Goal: Task Accomplishment & Management: Complete application form

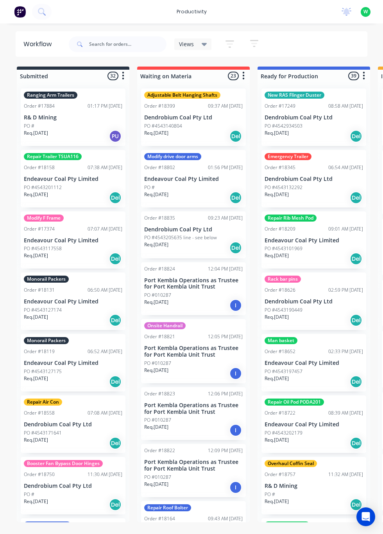
click at [196, 12] on div "productivity" at bounding box center [192, 12] width 38 height 12
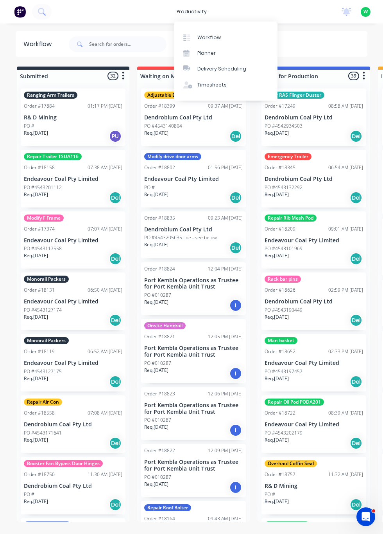
click at [220, 90] on link "Timesheets" at bounding box center [226, 85] width 104 height 16
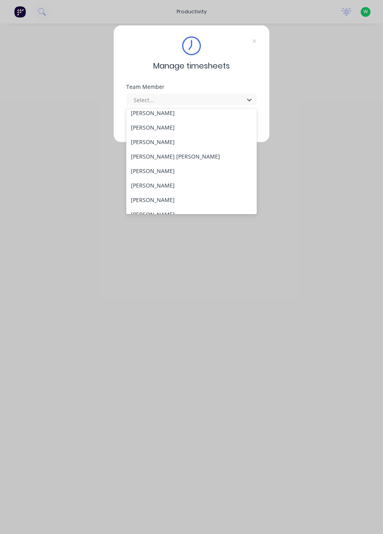
scroll to position [250, 0]
click at [175, 179] on div "[PERSON_NAME]" at bounding box center [191, 185] width 131 height 14
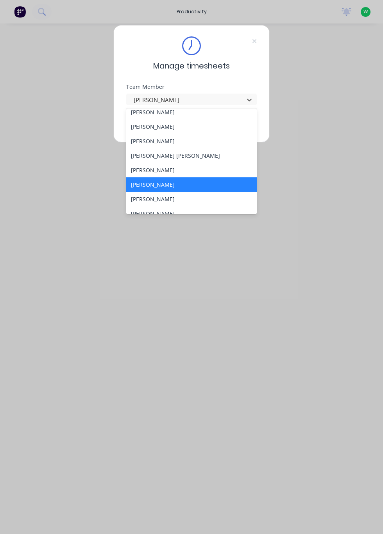
scroll to position [251, 0]
click at [171, 168] on div "[PERSON_NAME]" at bounding box center [191, 170] width 131 height 14
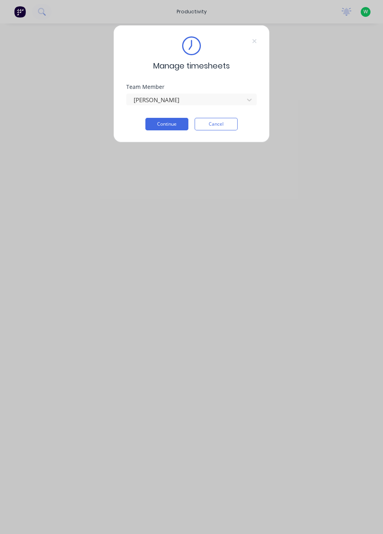
click at [169, 124] on button "Continue" at bounding box center [167, 124] width 43 height 13
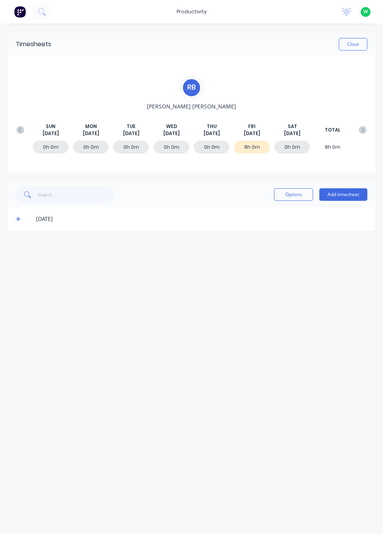
click at [344, 194] on button "Add timesheet" at bounding box center [344, 194] width 48 height 13
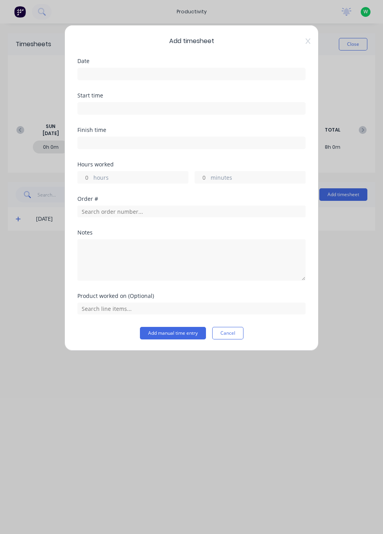
click at [38, 268] on div "Add timesheet Date Start time Finish time Hours worked hours minutes Order # No…" at bounding box center [191, 267] width 383 height 534
click at [307, 43] on icon at bounding box center [308, 40] width 5 height 5
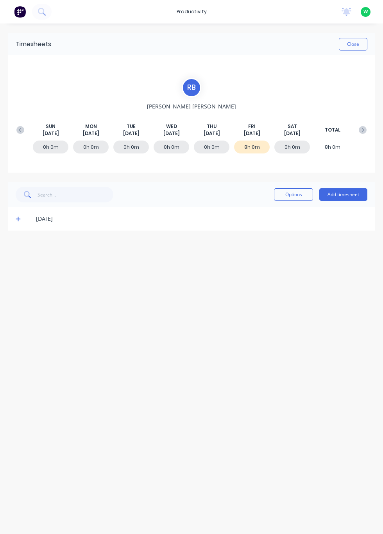
click at [22, 219] on span at bounding box center [20, 219] width 8 height 8
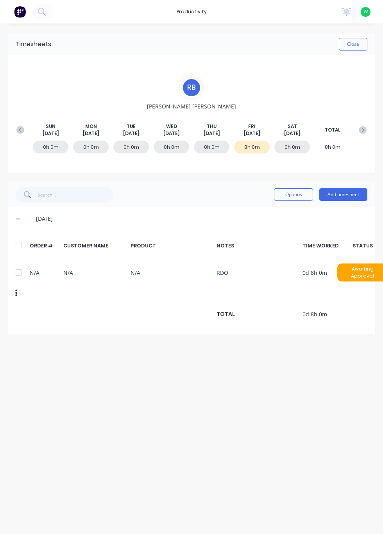
click at [25, 128] on button at bounding box center [21, 130] width 16 height 14
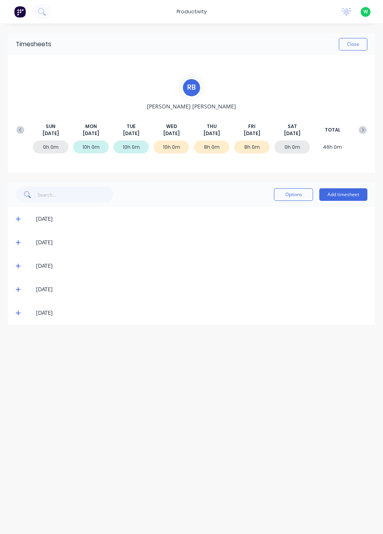
click at [252, 138] on div "0h 0m 10h 0m 10h 0m 10h 0m 8h 0m 8h 0m 0h 0m 46h 0m" at bounding box center [192, 148] width 358 height 23
click at [20, 313] on icon at bounding box center [18, 312] width 5 height 5
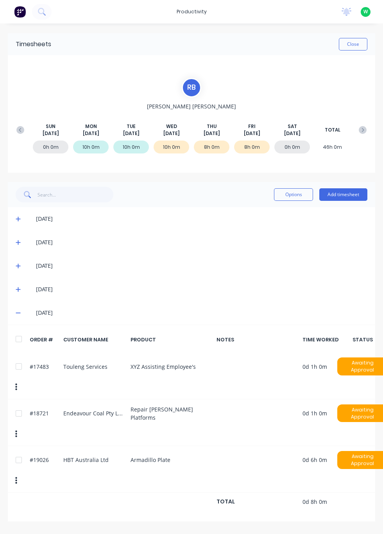
click at [360, 133] on icon at bounding box center [363, 130] width 8 height 8
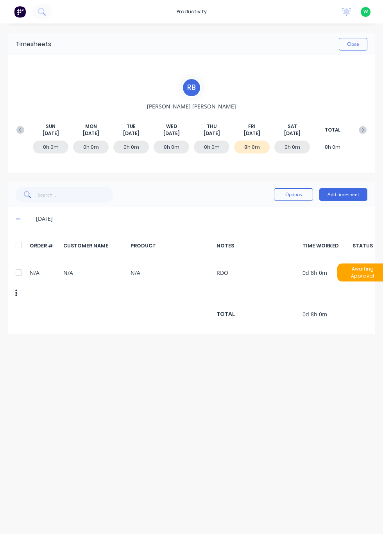
click at [343, 195] on button "Add timesheet" at bounding box center [344, 194] width 48 height 13
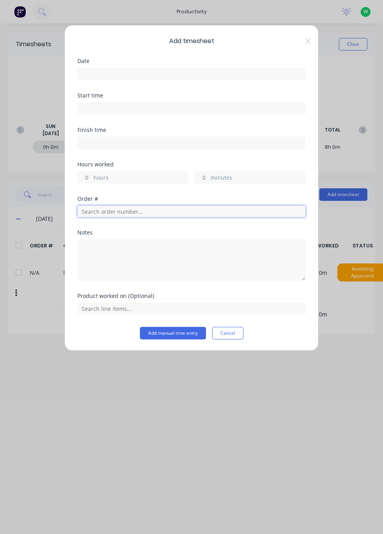
click at [115, 211] on input "text" at bounding box center [191, 211] width 228 height 12
type input "18721"
click at [108, 244] on span "Endeavour Coal Pty Limited" at bounding box center [192, 247] width 216 height 7
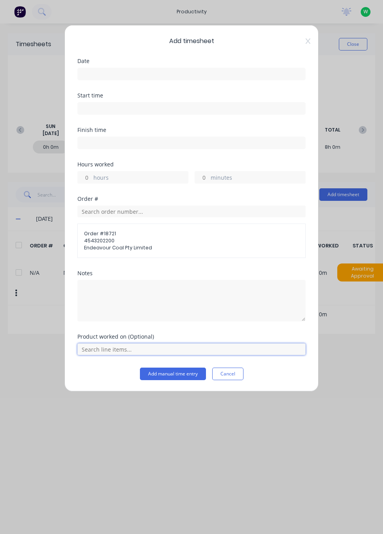
click at [122, 351] on input "text" at bounding box center [191, 349] width 228 height 12
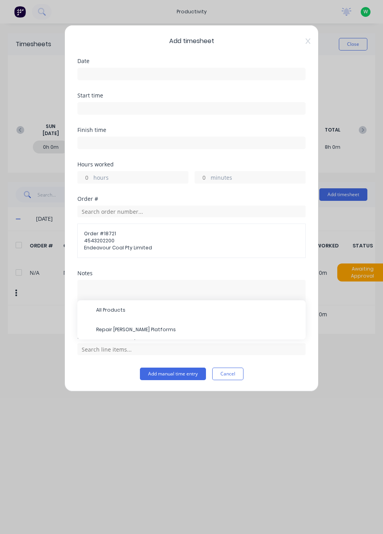
click at [151, 329] on span "Repair [PERSON_NAME] Platforms" at bounding box center [197, 329] width 203 height 7
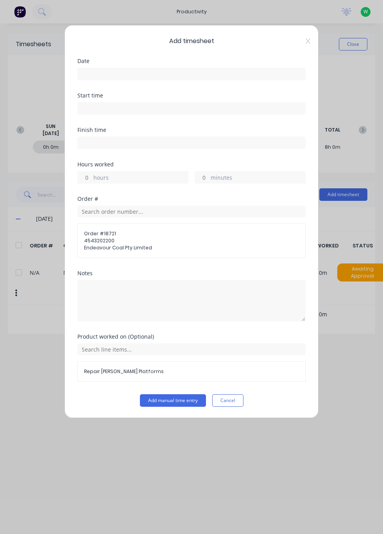
click at [120, 73] on input at bounding box center [192, 74] width 228 height 12
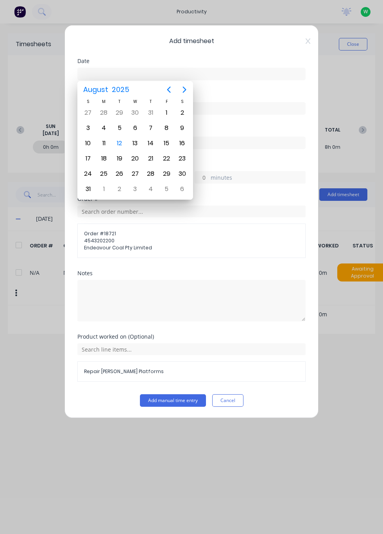
click at [107, 142] on div "11" at bounding box center [104, 143] width 12 height 12
type input "[DATE]"
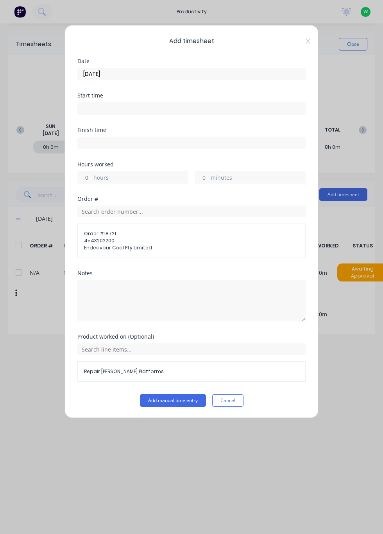
click at [88, 178] on input "hours" at bounding box center [85, 177] width 14 height 12
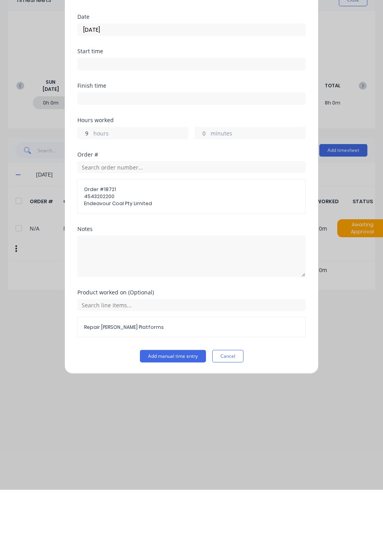
type input "9"
click at [181, 399] on button "Add manual time entry" at bounding box center [173, 400] width 66 height 13
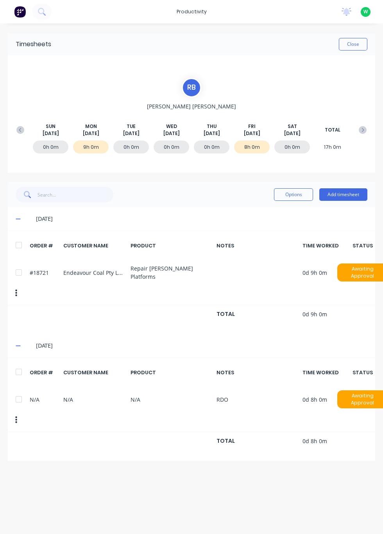
click at [343, 192] on button "Add timesheet" at bounding box center [344, 194] width 48 height 13
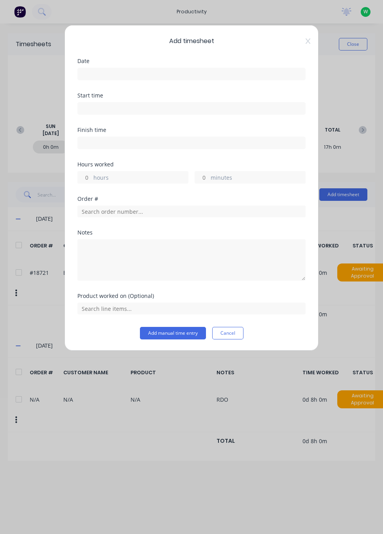
click at [178, 75] on input at bounding box center [192, 74] width 228 height 12
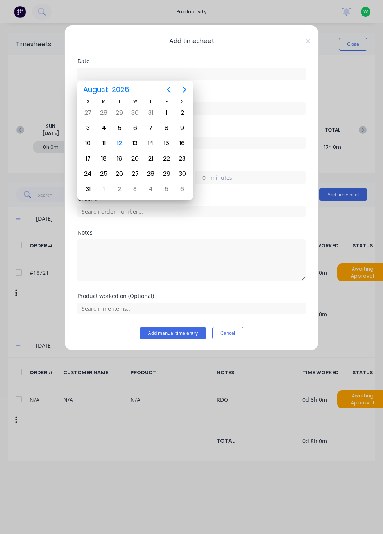
click at [124, 142] on div "12" at bounding box center [120, 143] width 12 height 12
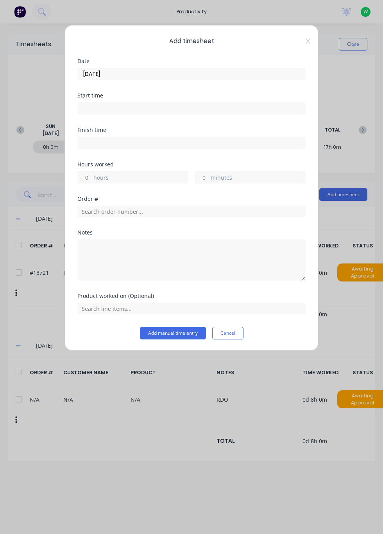
click at [140, 75] on input "12/08/2025" at bounding box center [192, 74] width 228 height 12
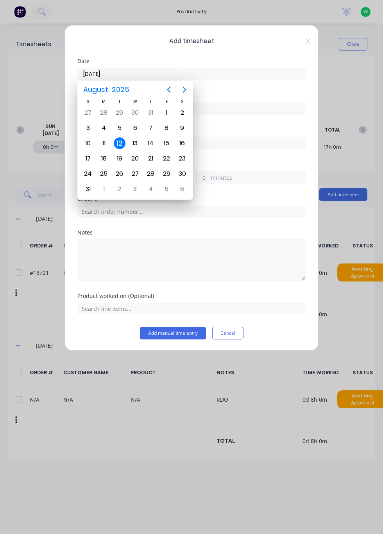
click at [100, 146] on div "11" at bounding box center [104, 143] width 12 height 12
type input "[DATE]"
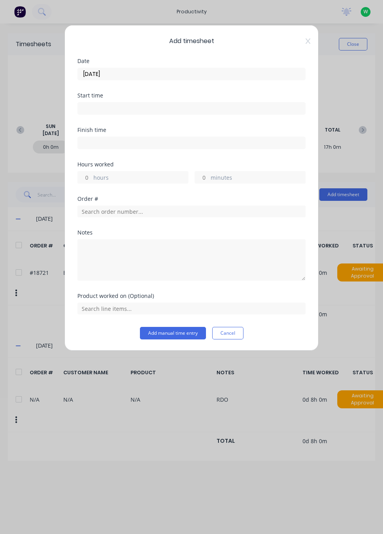
click at [88, 178] on input "hours" at bounding box center [85, 177] width 14 height 12
type input "1"
click at [174, 212] on input "text" at bounding box center [191, 211] width 228 height 12
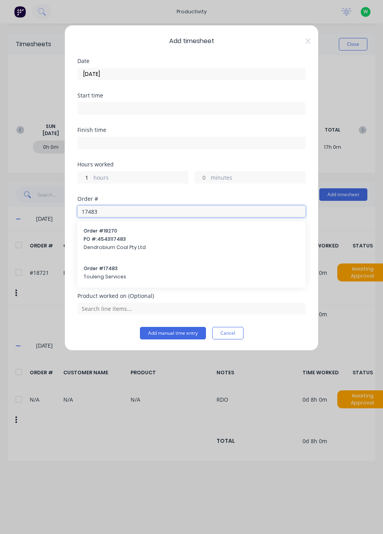
type input "17483"
click at [111, 277] on span "Touleng Services" at bounding box center [192, 276] width 216 height 7
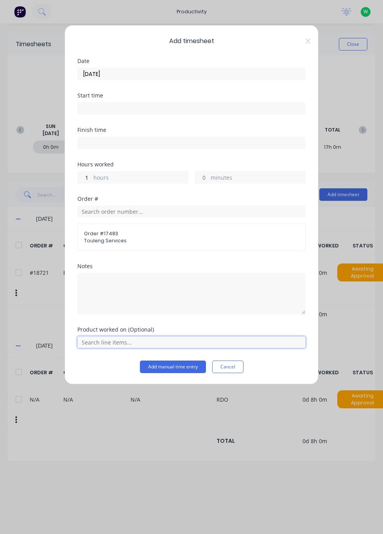
click at [192, 342] on input "text" at bounding box center [191, 342] width 228 height 12
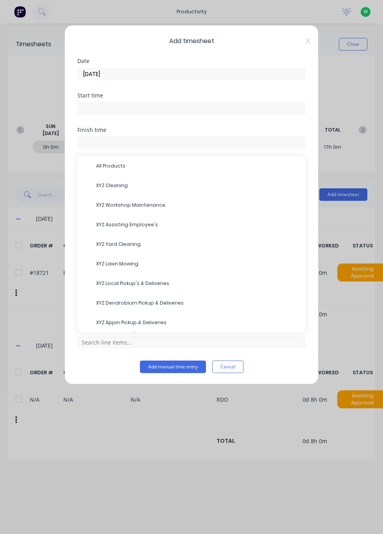
click at [142, 224] on span "XYZ Assisting Employee's" at bounding box center [197, 224] width 203 height 7
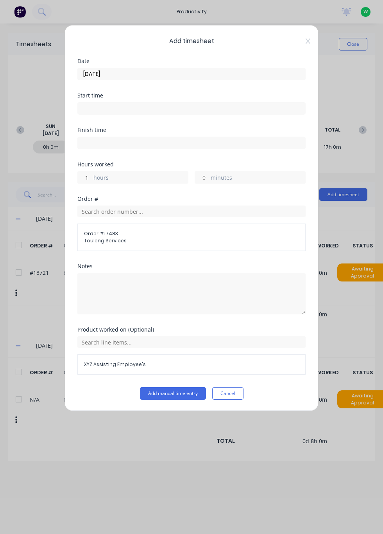
click at [186, 393] on button "Add manual time entry" at bounding box center [173, 393] width 66 height 13
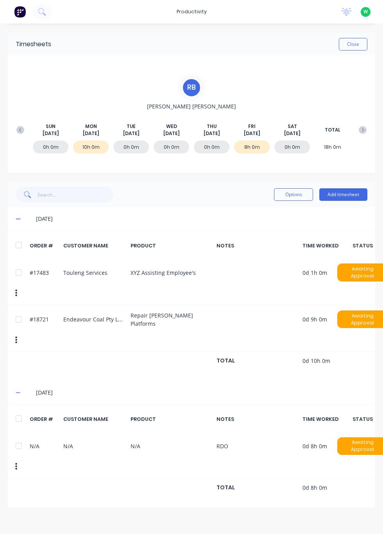
click at [357, 43] on button "Close" at bounding box center [353, 44] width 29 height 13
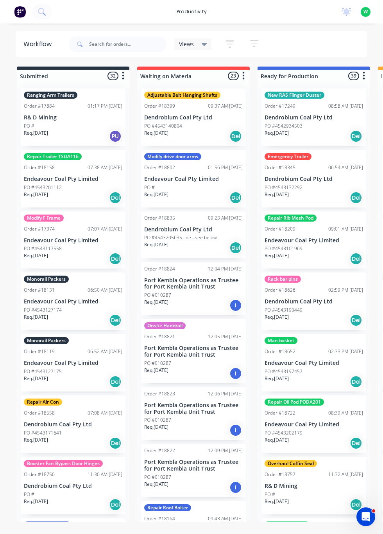
click at [196, 10] on div "productivity" at bounding box center [192, 12] width 38 height 12
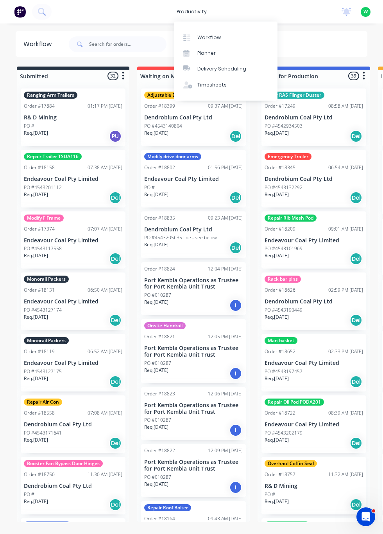
click at [216, 86] on div "Timesheets" at bounding box center [212, 84] width 29 height 7
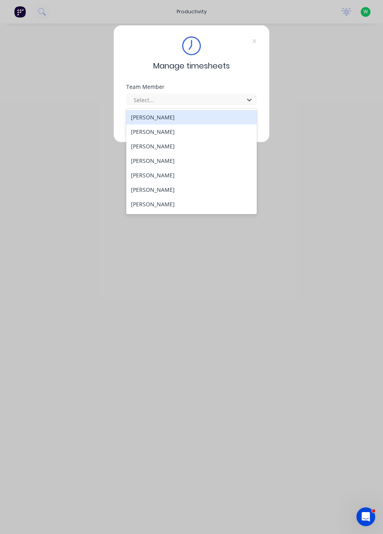
click at [170, 171] on div "[PERSON_NAME]" at bounding box center [191, 175] width 131 height 14
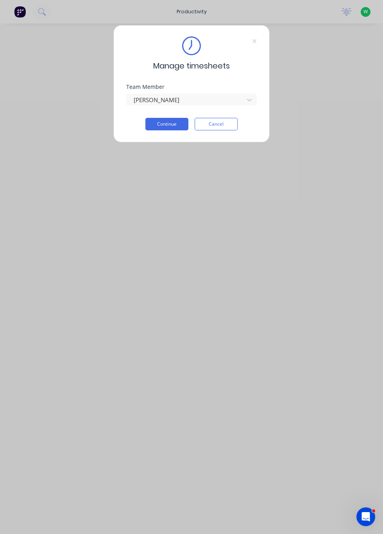
click at [169, 125] on button "Continue" at bounding box center [167, 124] width 43 height 13
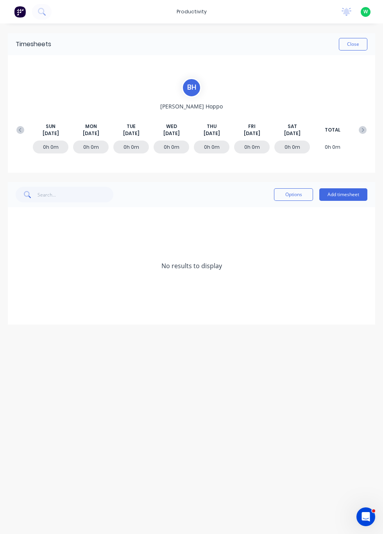
click at [346, 193] on button "Add timesheet" at bounding box center [344, 194] width 48 height 13
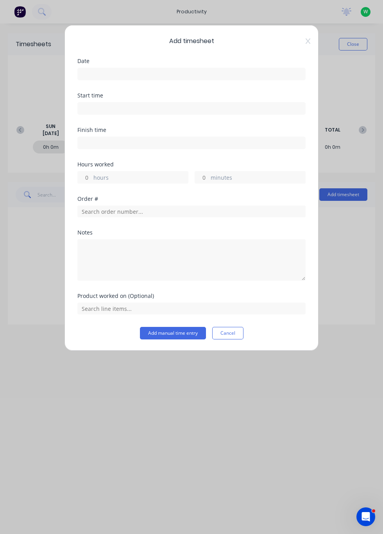
click at [123, 73] on input at bounding box center [192, 74] width 228 height 12
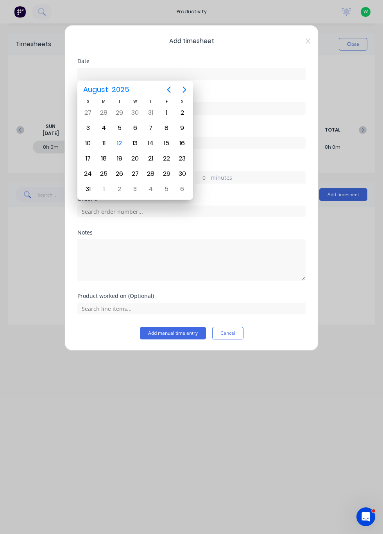
click at [107, 139] on div "11" at bounding box center [104, 143] width 12 height 12
type input "[DATE]"
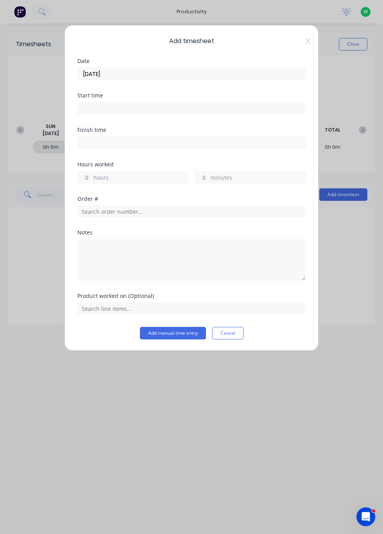
click at [117, 178] on label "hours" at bounding box center [140, 178] width 95 height 10
click at [92, 178] on input "hours" at bounding box center [85, 177] width 14 height 12
click at [116, 175] on label "hours" at bounding box center [140, 178] width 95 height 10
click at [92, 175] on input "hours" at bounding box center [85, 177] width 14 height 12
type input "9"
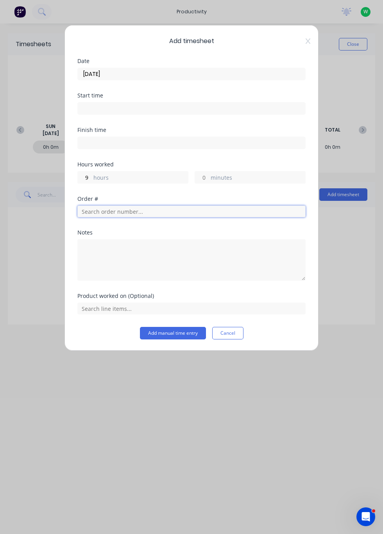
click at [119, 208] on input "text" at bounding box center [191, 211] width 228 height 12
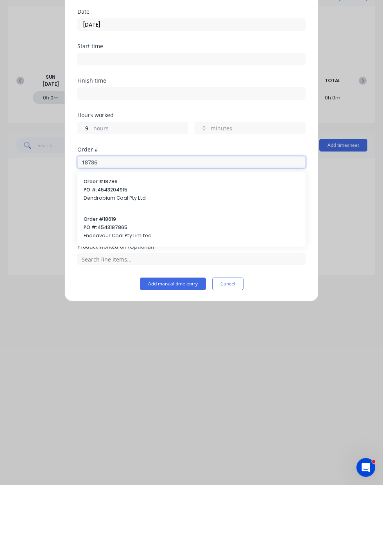
type input "18786"
click at [131, 233] on div "Order # 18786 PO #: 4543204915 Dendrobium Coal Pty Ltd" at bounding box center [192, 239] width 216 height 25
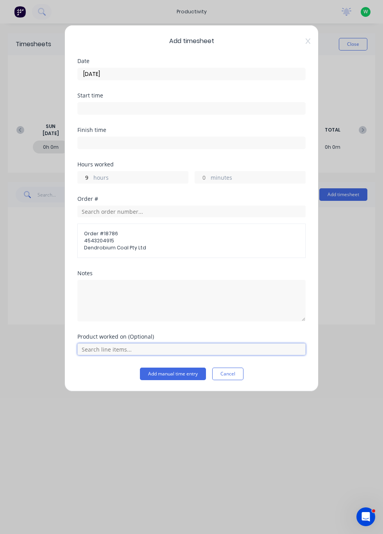
click at [120, 348] on input "text" at bounding box center [191, 349] width 228 height 12
click at [135, 326] on span "3mm Plate Toolbox" at bounding box center [197, 329] width 203 height 7
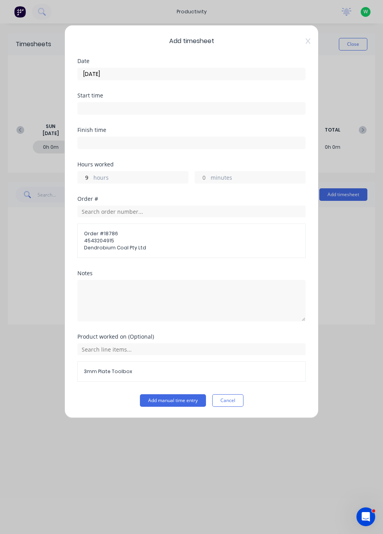
click at [181, 397] on button "Add manual time entry" at bounding box center [173, 400] width 66 height 13
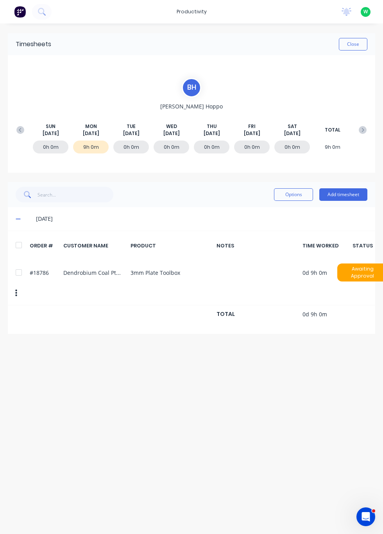
click at [350, 192] on button "Add timesheet" at bounding box center [344, 194] width 48 height 13
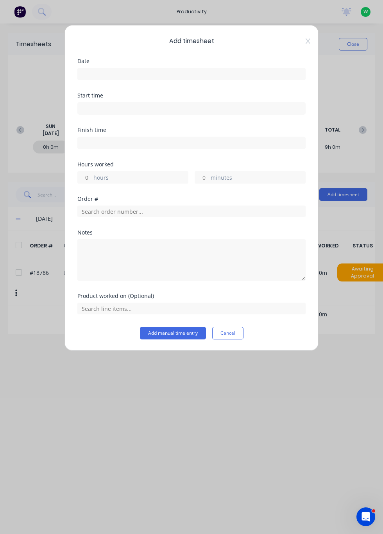
click at [145, 74] on input at bounding box center [192, 74] width 228 height 12
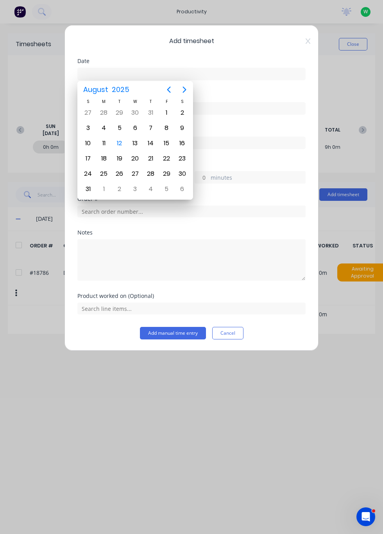
click at [103, 138] on div "11" at bounding box center [104, 143] width 12 height 12
type input "[DATE]"
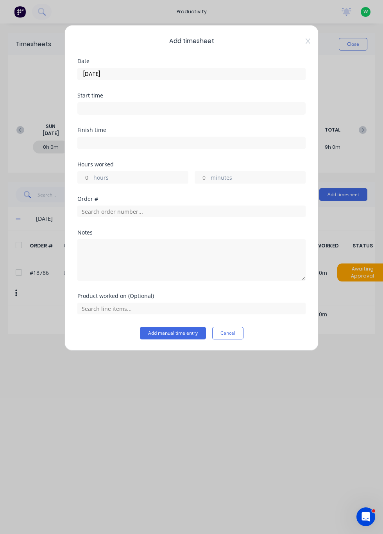
click at [124, 174] on label "hours" at bounding box center [140, 178] width 95 height 10
click at [92, 174] on input "hours" at bounding box center [85, 177] width 14 height 12
type input "1"
click at [133, 208] on input "text" at bounding box center [191, 211] width 228 height 12
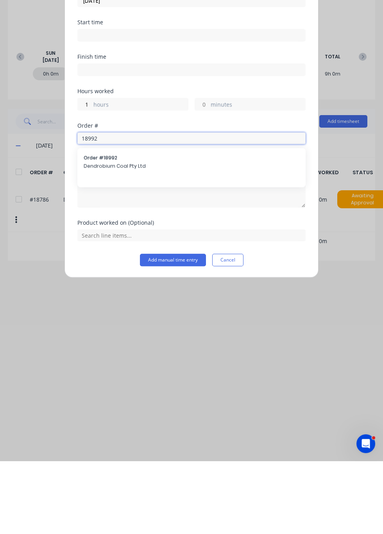
type input "18992"
click at [110, 235] on span "Dendrobium Coal Pty Ltd" at bounding box center [192, 238] width 216 height 7
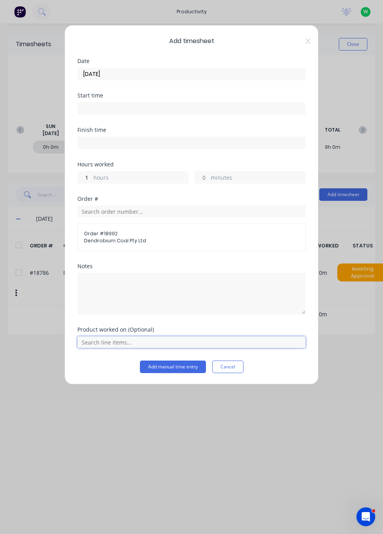
click at [117, 340] on input "text" at bounding box center [191, 342] width 228 height 12
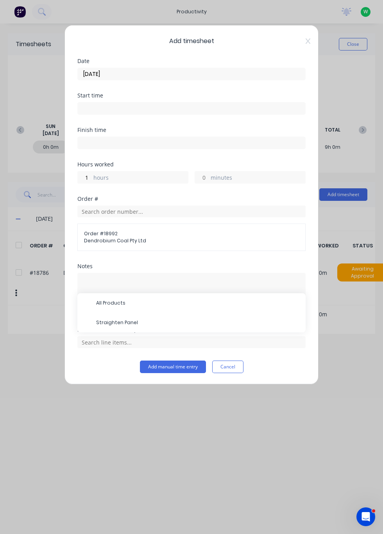
click at [131, 322] on span "Straighten Panel" at bounding box center [197, 322] width 203 height 7
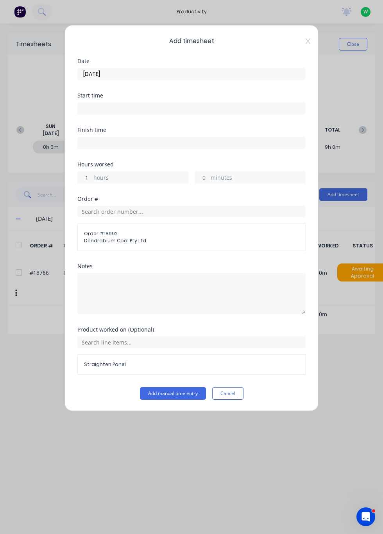
click at [181, 393] on button "Add manual time entry" at bounding box center [173, 393] width 66 height 13
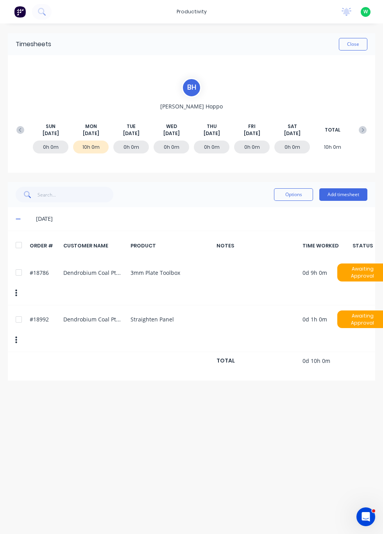
click at [358, 41] on button "Close" at bounding box center [353, 44] width 29 height 13
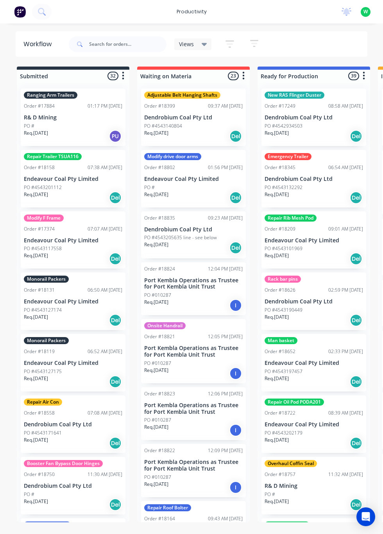
click at [192, 9] on div "productivity" at bounding box center [192, 12] width 38 height 12
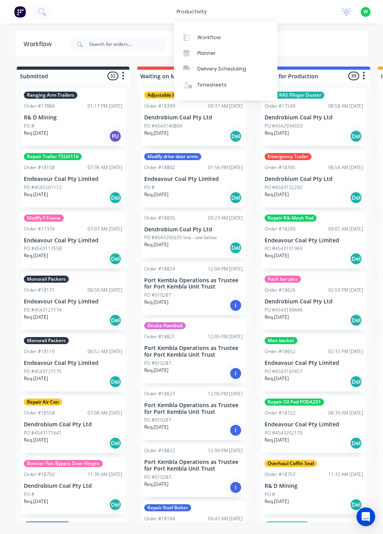
click at [210, 88] on div "Timesheets" at bounding box center [212, 84] width 29 height 7
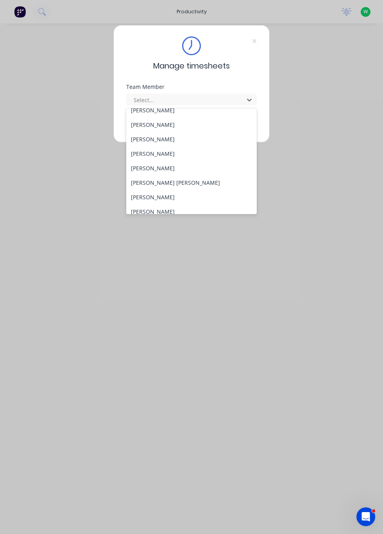
scroll to position [50, 0]
click at [153, 195] on div "[PERSON_NAME]" at bounding box center [191, 197] width 131 height 14
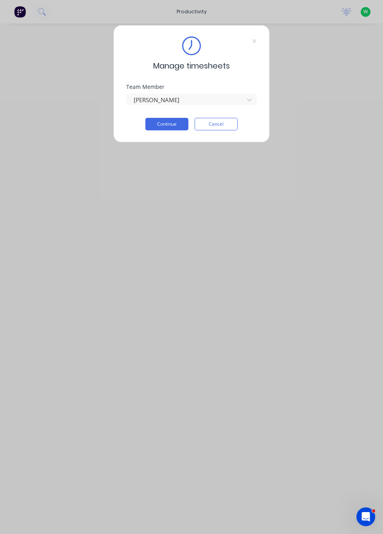
click at [164, 126] on button "Continue" at bounding box center [167, 124] width 43 height 13
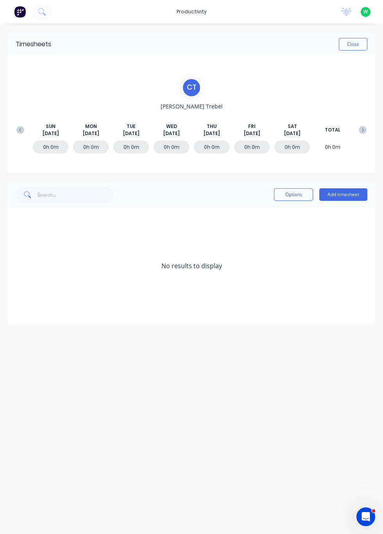
click at [341, 192] on button "Add timesheet" at bounding box center [344, 194] width 48 height 13
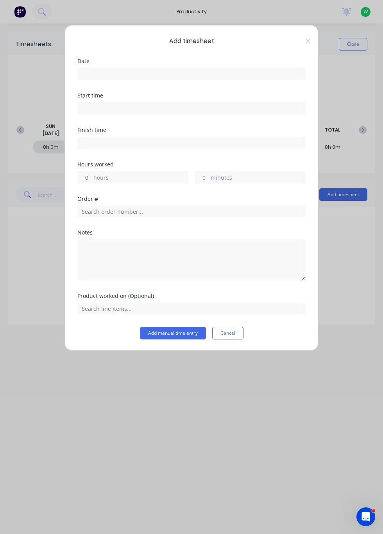
click at [101, 68] on input at bounding box center [192, 74] width 228 height 12
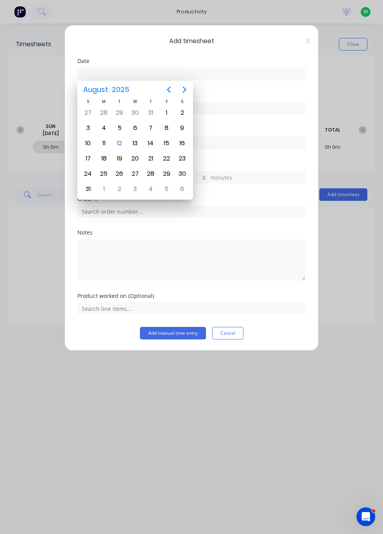
click at [108, 138] on div "11" at bounding box center [104, 143] width 16 height 15
type input "[DATE]"
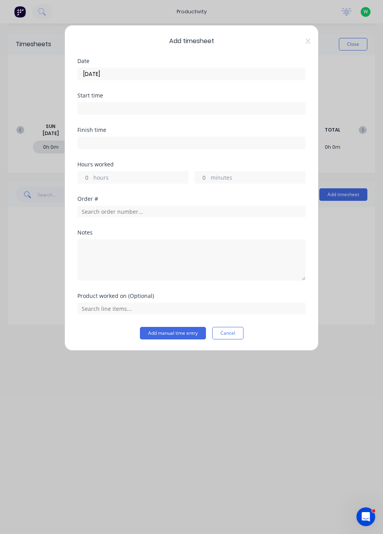
click at [101, 176] on label "hours" at bounding box center [140, 178] width 95 height 10
click at [92, 176] on input "hours" at bounding box center [85, 177] width 14 height 12
type input "10"
click at [111, 208] on input "text" at bounding box center [191, 211] width 228 height 12
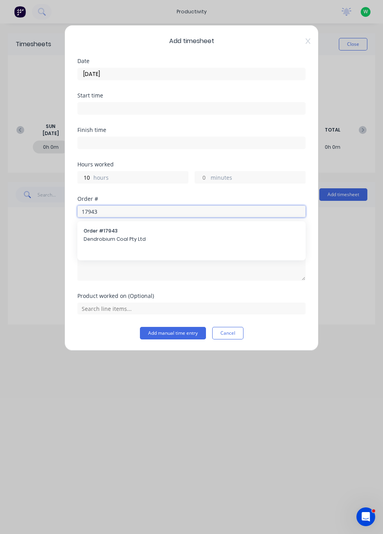
type input "17943"
click at [105, 236] on span "Dendrobium Coal Pty Ltd" at bounding box center [192, 238] width 216 height 7
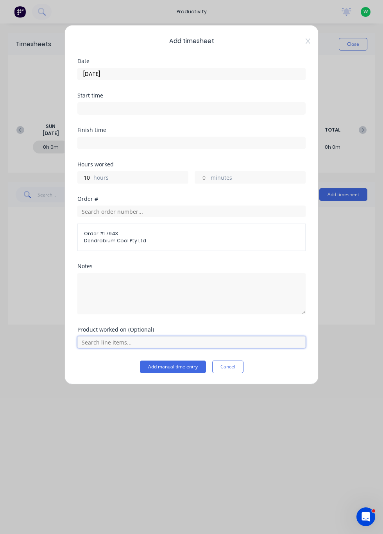
click at [113, 340] on input "text" at bounding box center [191, 342] width 228 height 12
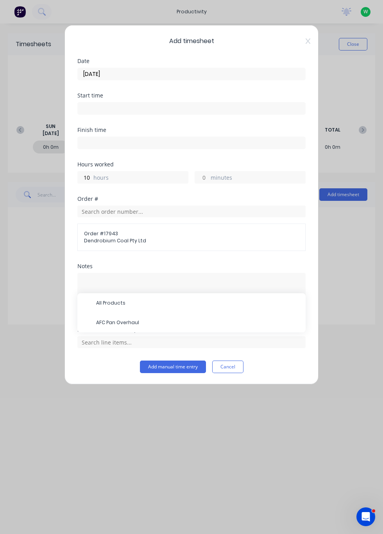
click at [122, 323] on span "AFC Pan Overhaul" at bounding box center [197, 322] width 203 height 7
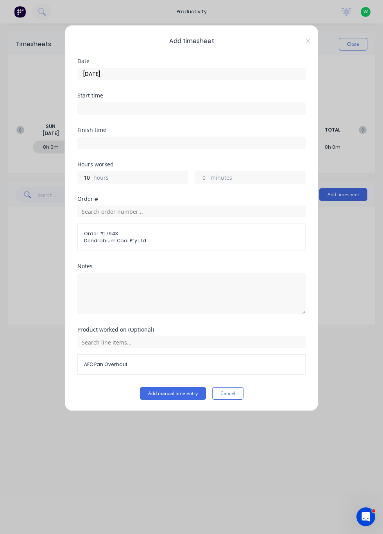
click at [173, 392] on button "Add manual time entry" at bounding box center [173, 393] width 66 height 13
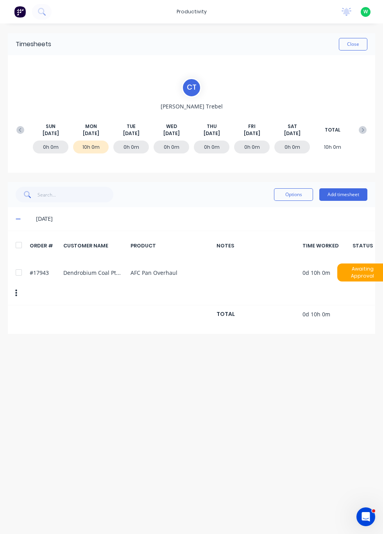
click at [349, 43] on button "Close" at bounding box center [353, 44] width 29 height 13
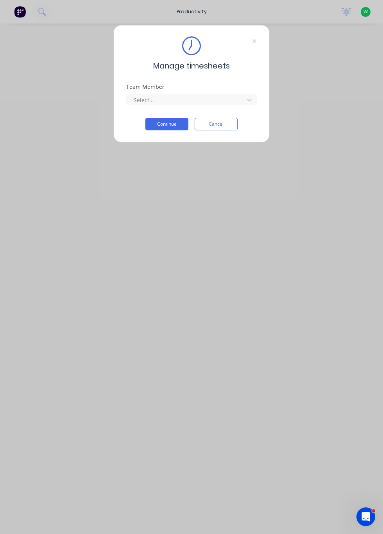
click at [267, 212] on div "Manage timesheets Team Member Select... Continue Cancel" at bounding box center [191, 267] width 383 height 534
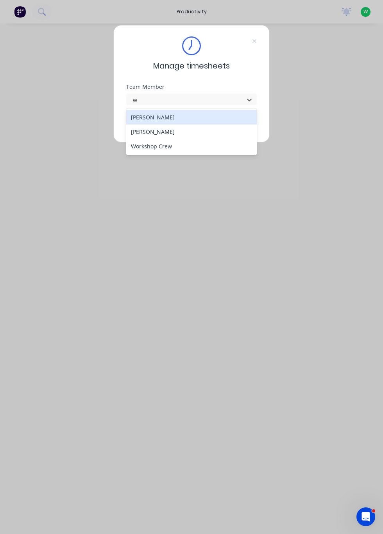
click at [153, 130] on div "[PERSON_NAME]" at bounding box center [191, 131] width 131 height 14
type input "w"
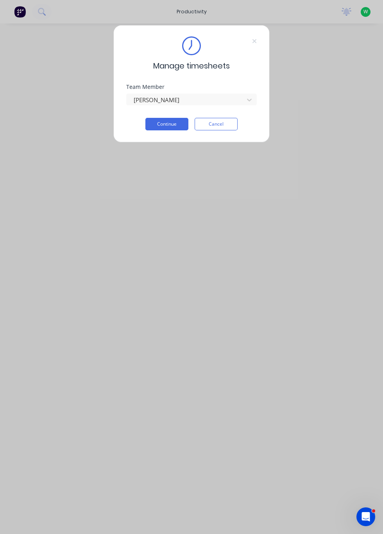
click at [163, 122] on button "Continue" at bounding box center [167, 124] width 43 height 13
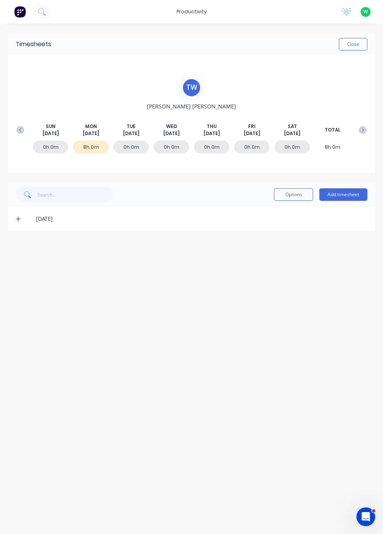
click at [45, 216] on div "[DATE]" at bounding box center [202, 218] width 332 height 9
click at [18, 219] on icon at bounding box center [18, 219] width 5 height 5
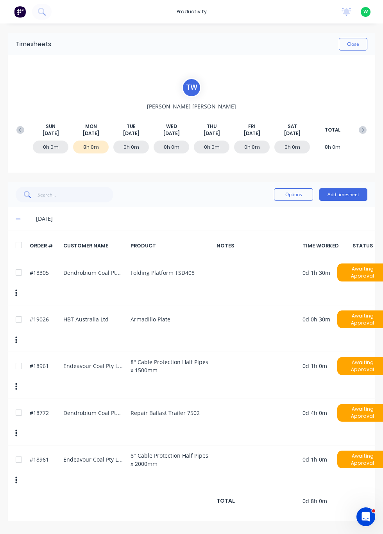
click at [27, 399] on div "#18772 Dendrobium Coal Pty Ltd Repair Ballast Trailer 7502 0d 4h 0m Awaiting Ap…" at bounding box center [192, 422] width 368 height 47
click at [288, 193] on button "Options" at bounding box center [293, 194] width 39 height 13
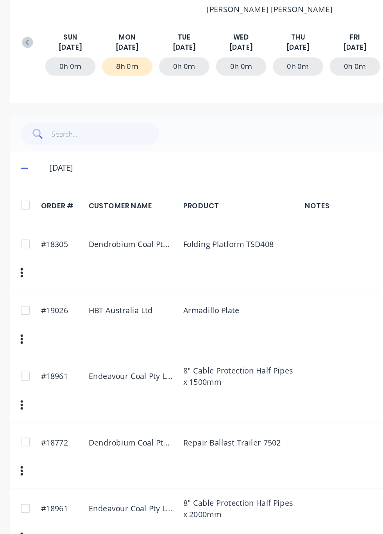
click at [19, 404] on div at bounding box center [19, 412] width 16 height 16
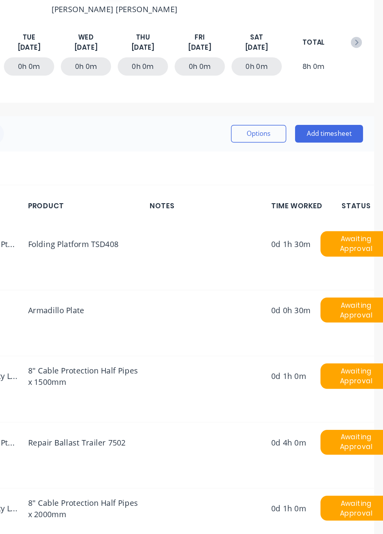
click at [289, 194] on button "Options" at bounding box center [288, 194] width 39 height 13
click at [253, 212] on div "Delete" at bounding box center [271, 214] width 60 height 11
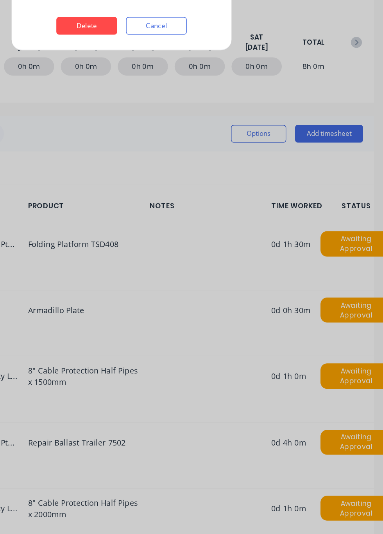
click at [167, 119] on button "Delete" at bounding box center [167, 118] width 43 height 13
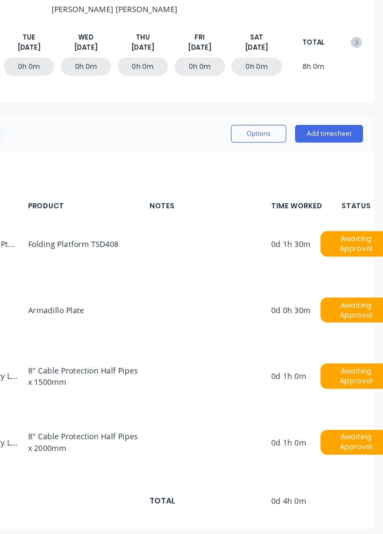
click at [336, 195] on button "Add timesheet" at bounding box center [338, 194] width 48 height 13
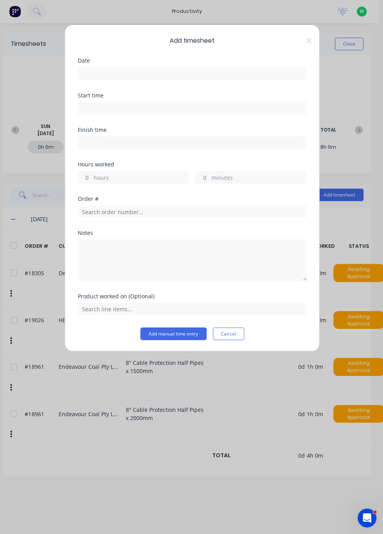
scroll to position [1, 0]
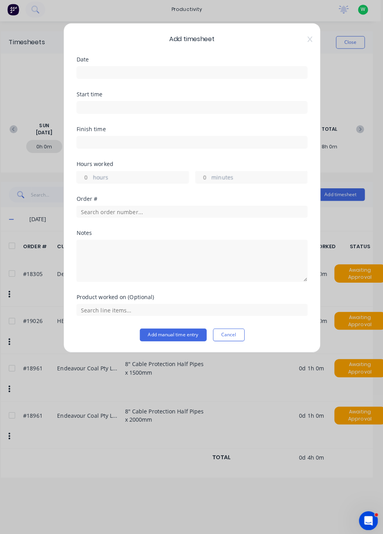
click at [172, 75] on input at bounding box center [192, 74] width 228 height 12
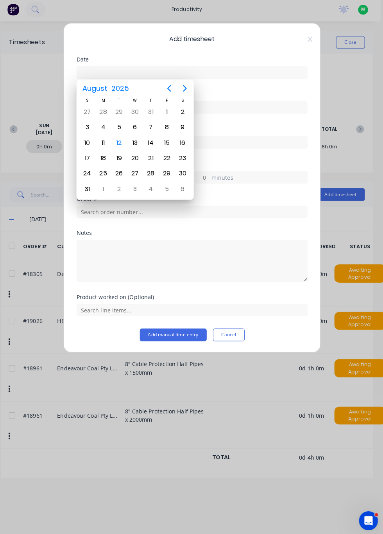
click at [101, 139] on div "11" at bounding box center [104, 143] width 12 height 12
type input "[DATE]"
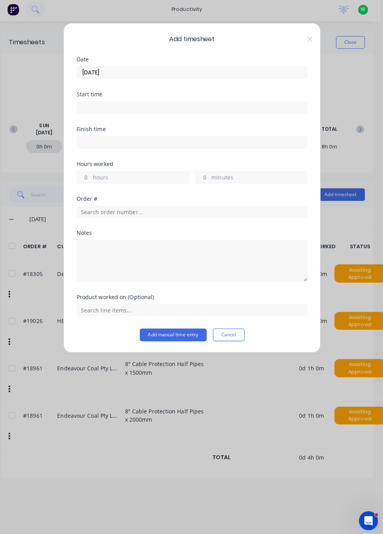
click at [131, 181] on label "hours" at bounding box center [140, 178] width 95 height 10
click at [92, 181] on input "hours" at bounding box center [85, 177] width 14 height 12
click at [137, 177] on label "hours" at bounding box center [140, 178] width 95 height 10
click at [92, 177] on input "hours" at bounding box center [85, 177] width 14 height 12
type input "6"
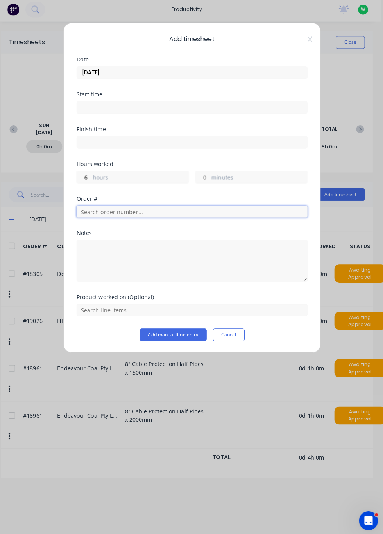
click at [131, 212] on input "text" at bounding box center [191, 211] width 228 height 12
type input "18772"
click at [116, 231] on span "Order # 18772" at bounding box center [192, 230] width 216 height 7
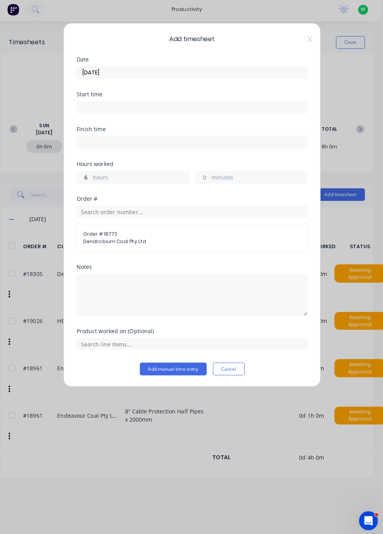
scroll to position [0, 0]
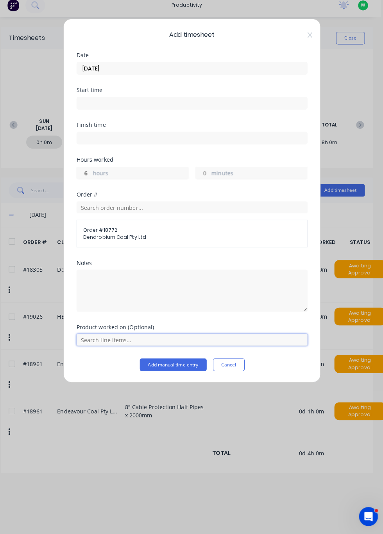
click at [178, 342] on input "text" at bounding box center [191, 342] width 228 height 12
click at [141, 322] on span "Repair Ballast Trailer 7502" at bounding box center [197, 322] width 203 height 7
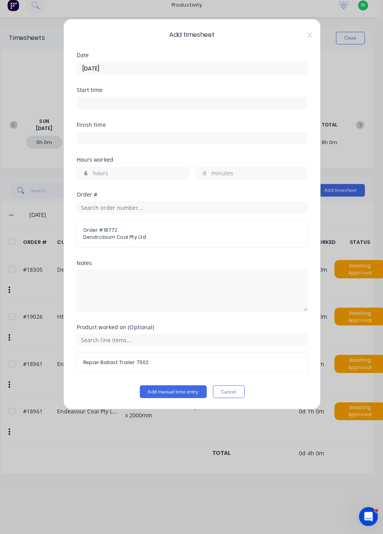
click at [172, 393] on button "Add manual time entry" at bounding box center [173, 393] width 66 height 13
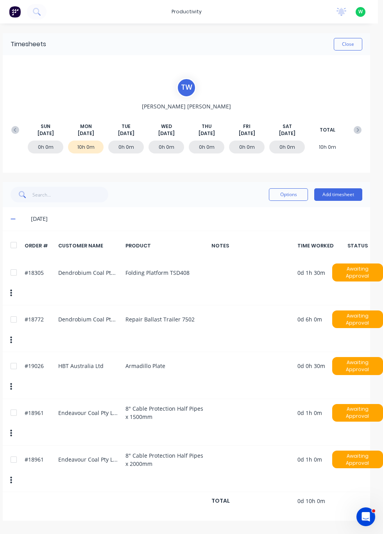
scroll to position [0, 5]
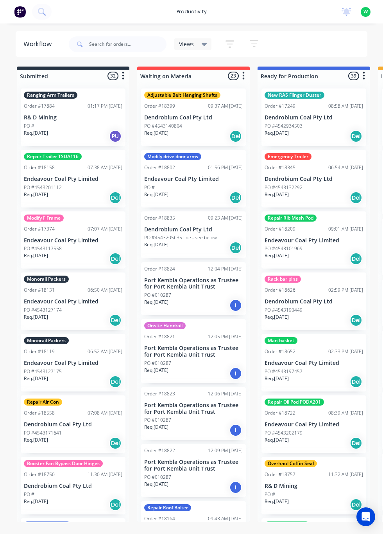
click at [202, 11] on div "productivity" at bounding box center [192, 12] width 38 height 12
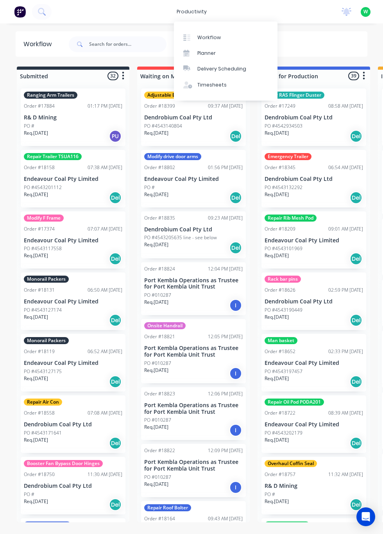
click at [220, 84] on div "Timesheets" at bounding box center [212, 84] width 29 height 7
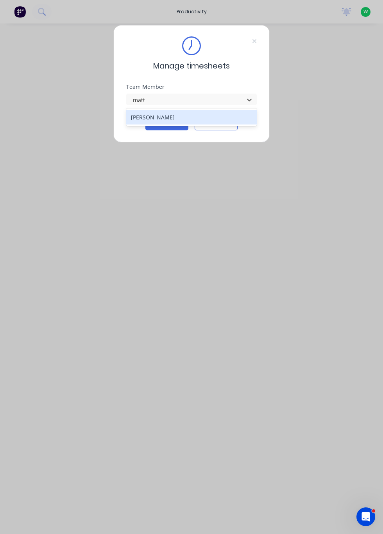
click at [189, 122] on div "[PERSON_NAME]" at bounding box center [191, 117] width 131 height 14
type input "matt"
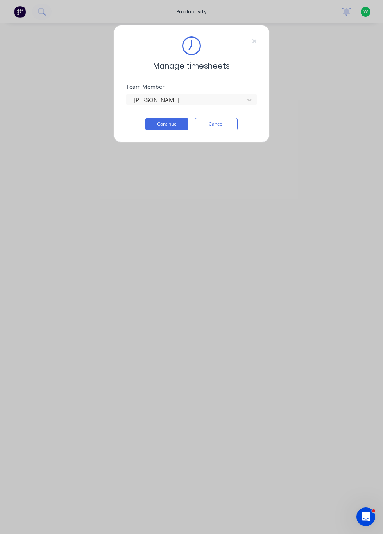
click at [173, 125] on button "Continue" at bounding box center [167, 124] width 43 height 13
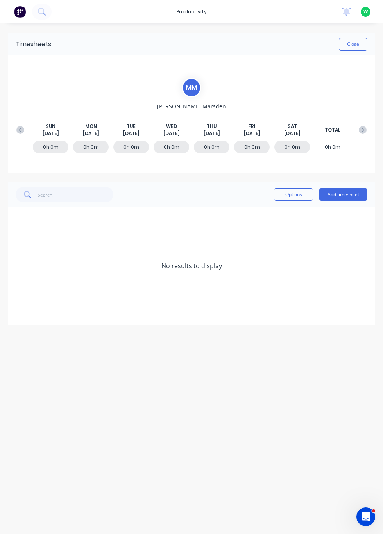
click at [343, 196] on button "Add timesheet" at bounding box center [344, 194] width 48 height 13
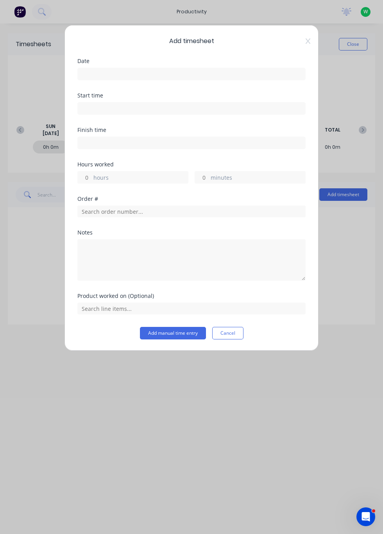
click at [251, 70] on input at bounding box center [192, 74] width 228 height 12
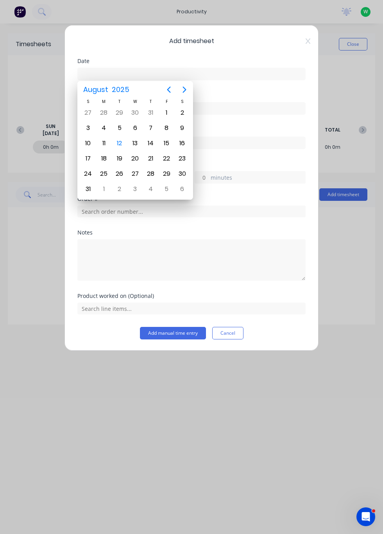
click at [121, 146] on div "12" at bounding box center [120, 143] width 12 height 12
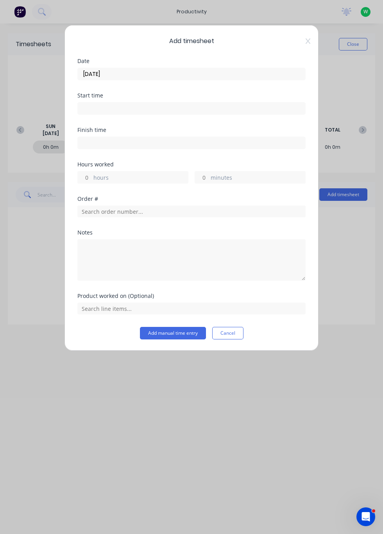
click at [134, 180] on label "hours" at bounding box center [140, 178] width 95 height 10
click at [92, 180] on input "hours" at bounding box center [85, 177] width 14 height 12
click at [161, 68] on input "12/08/2025" at bounding box center [192, 74] width 228 height 12
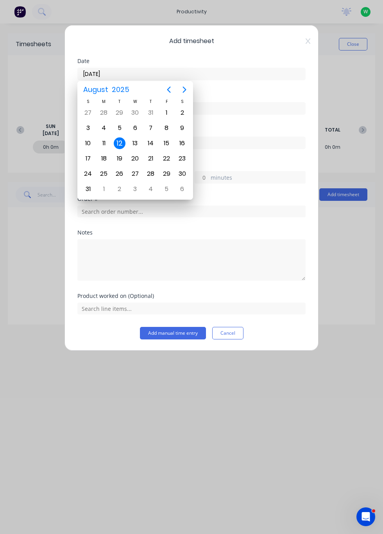
click at [109, 142] on div "11" at bounding box center [104, 143] width 12 height 12
type input "[DATE]"
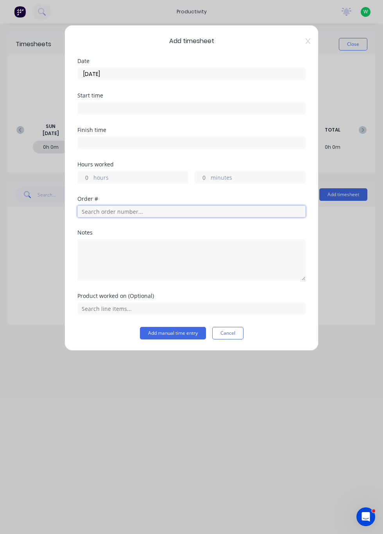
click at [158, 207] on input "text" at bounding box center [191, 211] width 228 height 12
click at [146, 174] on label "hours" at bounding box center [140, 178] width 95 height 10
click at [92, 174] on input "hours" at bounding box center [85, 177] width 14 height 12
click at [142, 174] on label "hours" at bounding box center [140, 178] width 95 height 10
click at [92, 174] on input "hours" at bounding box center [85, 177] width 14 height 12
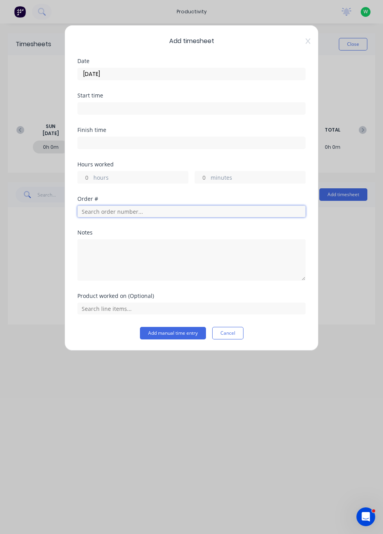
click at [252, 212] on input "text" at bounding box center [191, 211] width 228 height 12
type input "18751"
click at [165, 232] on span "Order # 18751" at bounding box center [192, 230] width 216 height 7
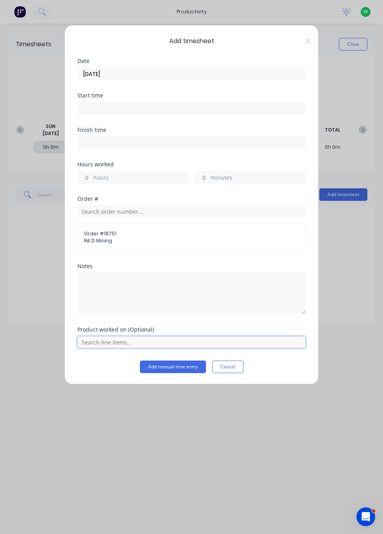
click at [143, 343] on input "text" at bounding box center [191, 342] width 228 height 12
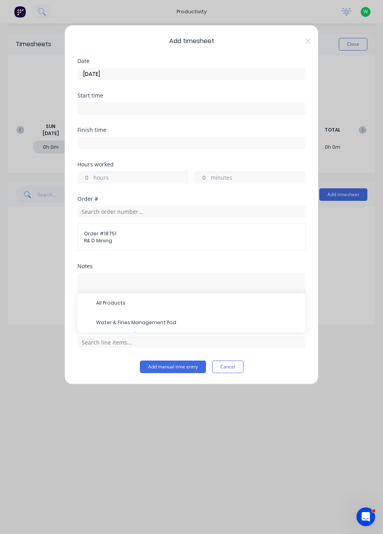
click at [161, 319] on span "Water & Fines Management Pod" at bounding box center [197, 322] width 203 height 7
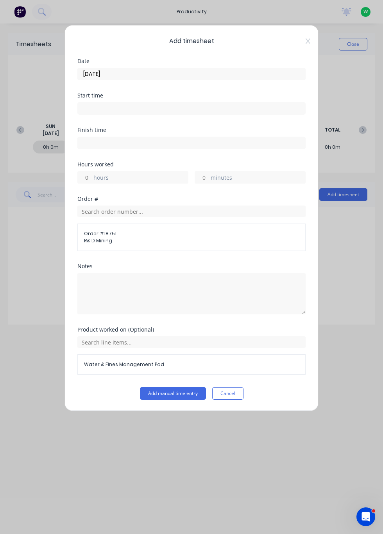
click at [145, 174] on label "hours" at bounding box center [140, 178] width 95 height 10
click at [92, 174] on input "hours" at bounding box center [85, 177] width 14 height 12
type input ".5"
click at [178, 389] on button "Add manual time entry" at bounding box center [173, 393] width 66 height 13
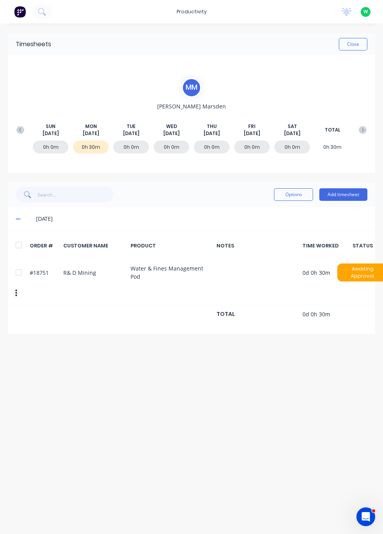
click at [350, 191] on button "Add timesheet" at bounding box center [344, 194] width 48 height 13
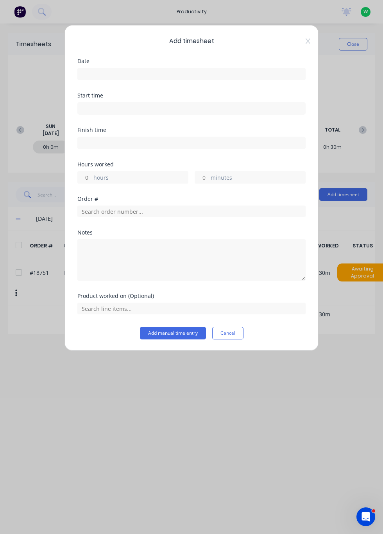
click at [209, 76] on input at bounding box center [192, 74] width 228 height 12
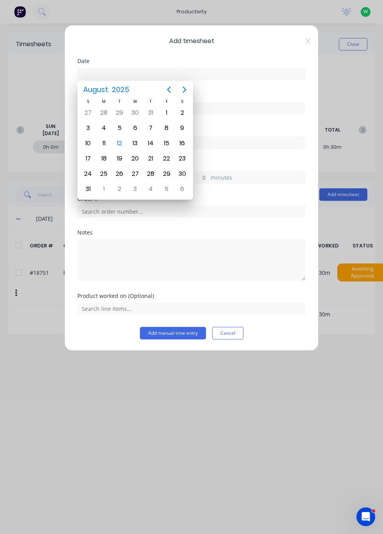
click at [99, 138] on div "11" at bounding box center [104, 143] width 16 height 15
type input "[DATE]"
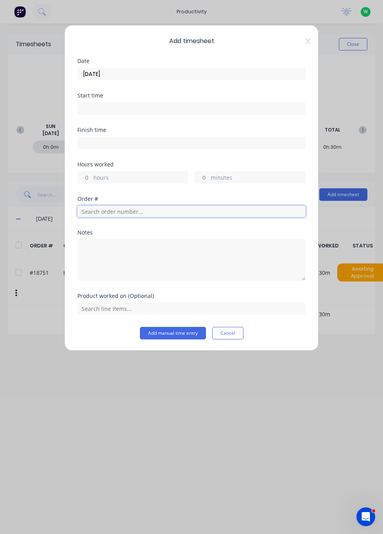
click at [162, 213] on input "text" at bounding box center [191, 211] width 228 height 12
type input "1"
click at [310, 40] on icon at bounding box center [308, 40] width 5 height 5
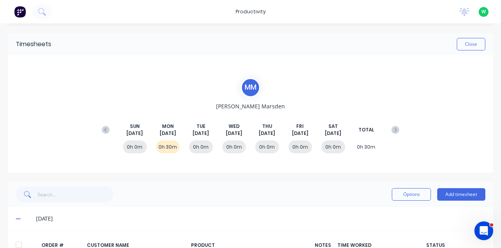
scroll to position [25, 0]
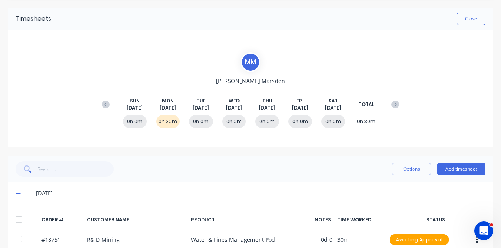
click at [383, 235] on button "button" at bounding box center [476, 240] width 18 height 14
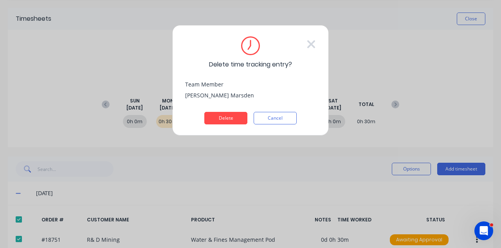
click at [225, 116] on button "Delete" at bounding box center [225, 118] width 43 height 13
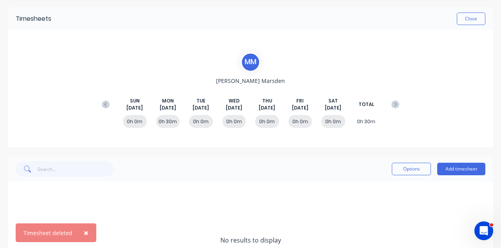
click at [383, 168] on button "Add timesheet" at bounding box center [461, 169] width 48 height 13
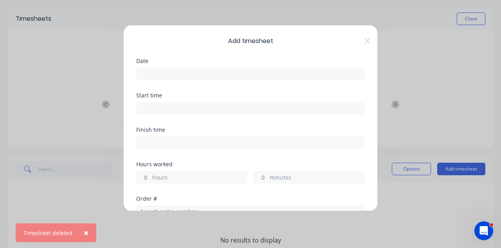
click at [292, 77] on input at bounding box center [251, 74] width 228 height 12
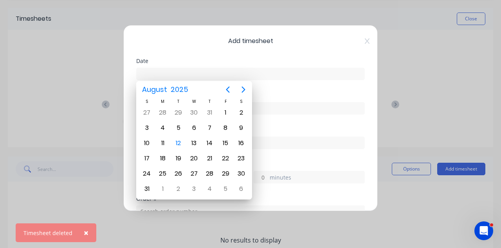
click at [165, 142] on div "11" at bounding box center [163, 143] width 12 height 12
type input "[DATE]"
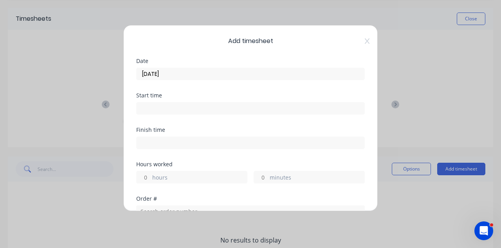
click at [383, 128] on div "Add timesheet Date [DATE] Start time Finish time Hours worked hours minutes Ord…" at bounding box center [250, 124] width 501 height 248
click at [196, 174] on label "hours" at bounding box center [199, 178] width 95 height 10
click at [150, 174] on input "hours" at bounding box center [144, 177] width 14 height 12
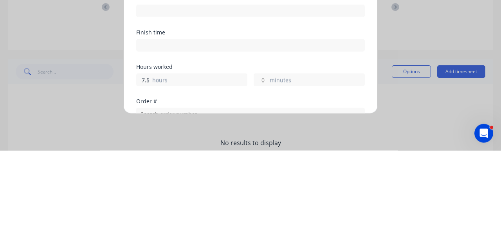
type input "7.5"
click at [269, 212] on input "text" at bounding box center [250, 211] width 228 height 12
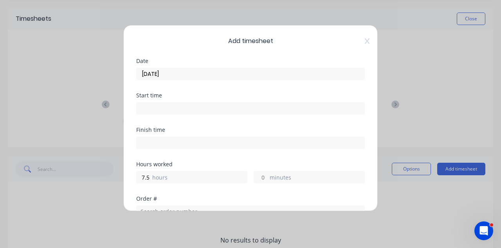
click at [208, 111] on input at bounding box center [251, 108] width 228 height 12
type input "07:05 AM"
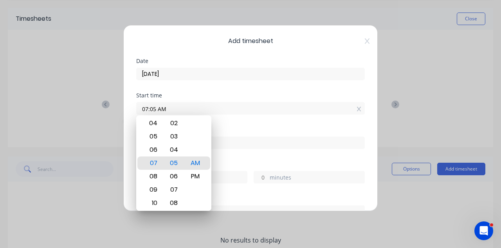
click at [364, 108] on input "07:05 AM" at bounding box center [251, 108] width 228 height 12
click at [359, 108] on icon at bounding box center [359, 108] width 4 height 5
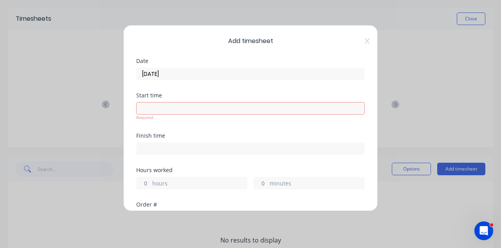
type input "07:05 AM"
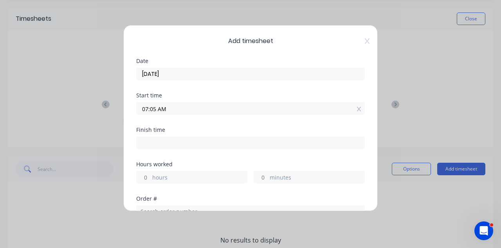
click at [359, 108] on icon at bounding box center [359, 108] width 4 height 5
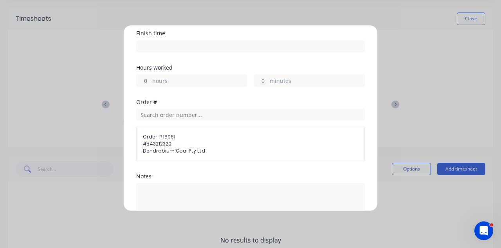
scroll to position [103, 0]
click at [202, 76] on label "hours" at bounding box center [199, 81] width 95 height 10
click at [150, 74] on input "hours" at bounding box center [144, 80] width 14 height 12
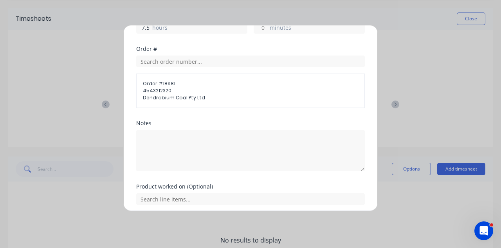
scroll to position [156, 0]
type input "7.5"
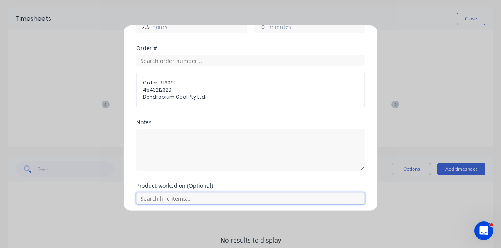
click at [250, 194] on input "text" at bounding box center [250, 198] width 228 height 12
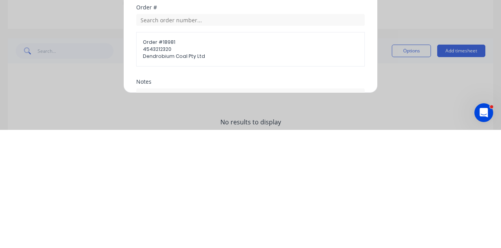
scroll to position [74, 0]
click at [215, 139] on input "text" at bounding box center [250, 138] width 228 height 12
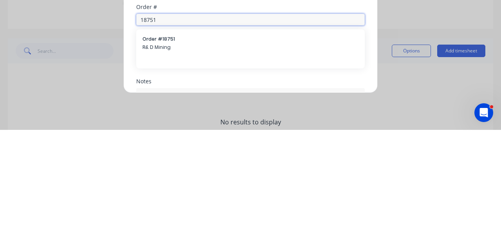
type input "18751"
click at [200, 163] on span "R& D Mining" at bounding box center [250, 165] width 216 height 7
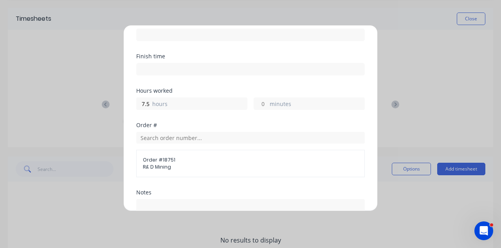
scroll to position [144, 0]
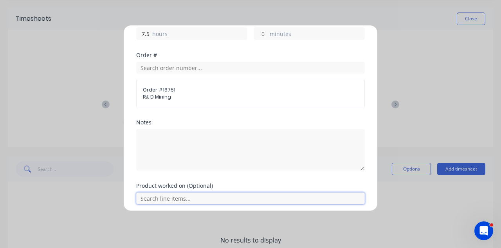
click at [206, 193] on input "text" at bounding box center [250, 198] width 228 height 12
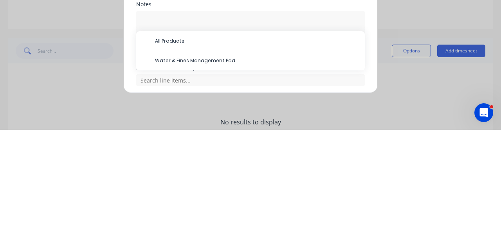
click at [217, 175] on span "Water & Fines Management Pod" at bounding box center [256, 178] width 203 height 7
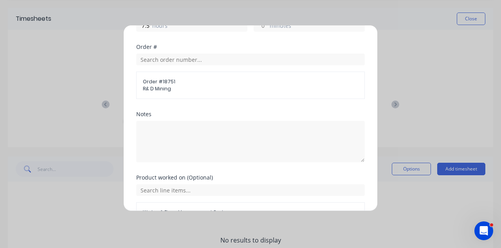
scroll to position [170, 0]
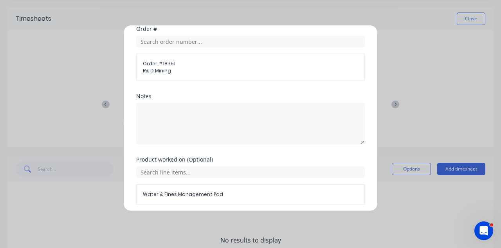
click at [242, 221] on button "Add manual time entry" at bounding box center [232, 223] width 66 height 13
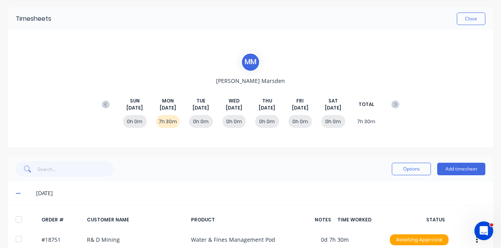
click at [383, 167] on button "Add timesheet" at bounding box center [461, 169] width 48 height 13
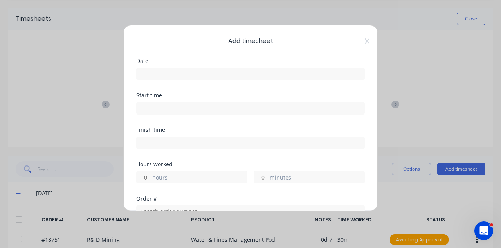
click at [252, 70] on input at bounding box center [251, 74] width 228 height 12
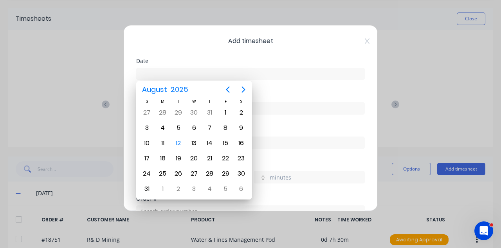
click at [161, 142] on div "11" at bounding box center [163, 143] width 12 height 12
type input "[DATE]"
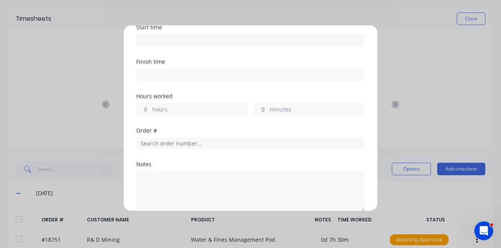
scroll to position [70, 0]
click at [206, 106] on label "hours" at bounding box center [199, 109] width 95 height 10
click at [150, 106] on input "hours" at bounding box center [144, 108] width 14 height 12
type input ".5"
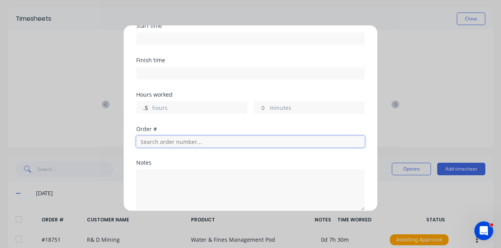
click at [223, 140] on input "text" at bounding box center [250, 142] width 228 height 12
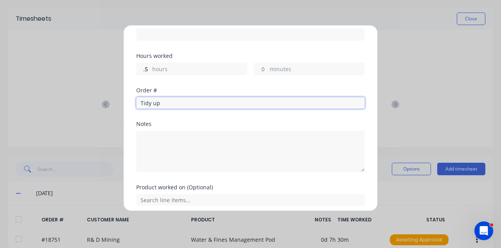
scroll to position [110, 0]
click at [296, 96] on input "Tidy up" at bounding box center [250, 101] width 228 height 12
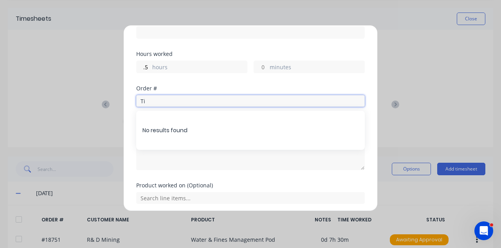
type input "T"
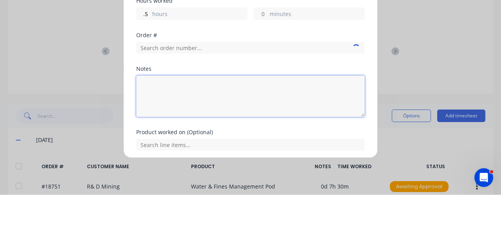
click at [203, 140] on textarea at bounding box center [250, 149] width 228 height 41
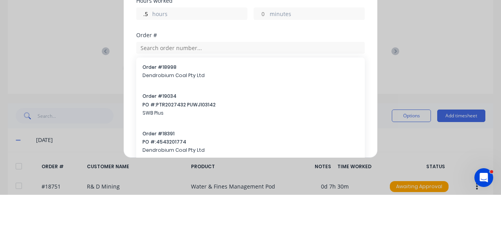
click at [70, 163] on div "Add timesheet Date 11/08/2025 Start time Finish time Hours worked .5 hours minu…" at bounding box center [250, 124] width 501 height 248
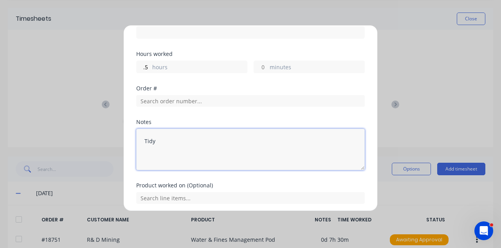
click at [200, 143] on textarea "Tidy" at bounding box center [250, 149] width 228 height 41
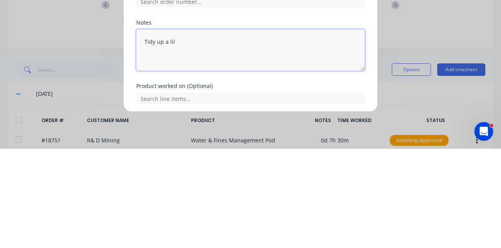
type textarea "Tidy up a lil"
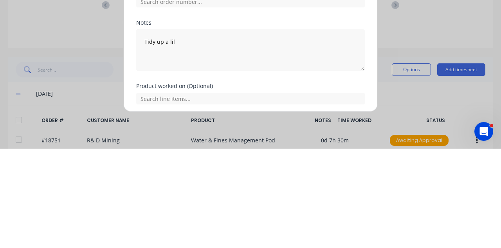
click at [237, 219] on button "Add manual time entry" at bounding box center [232, 222] width 66 height 13
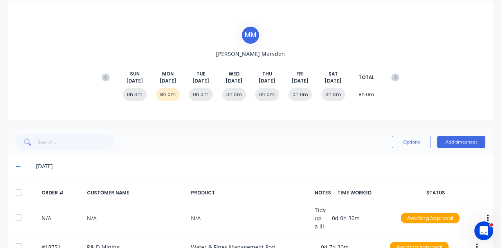
scroll to position [59, 0]
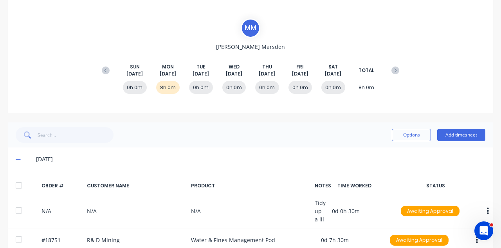
click at [383, 237] on button "button" at bounding box center [476, 240] width 18 height 14
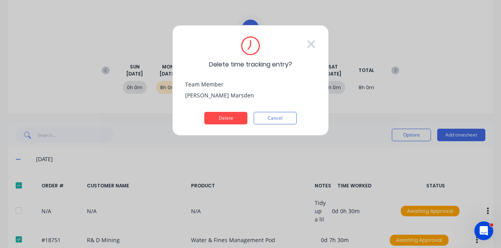
click at [221, 120] on button "Delete" at bounding box center [225, 118] width 43 height 13
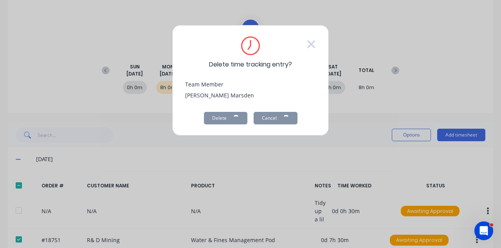
scroll to position [36, 0]
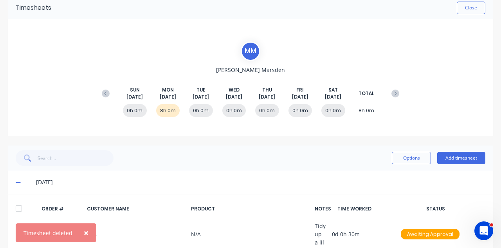
click at [383, 154] on button "Add timesheet" at bounding box center [461, 158] width 48 height 13
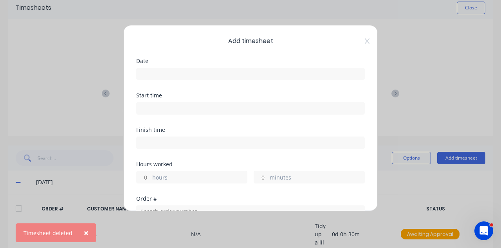
click at [265, 72] on input at bounding box center [251, 74] width 228 height 12
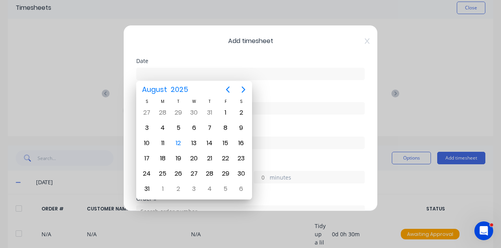
click at [165, 140] on div "11" at bounding box center [163, 143] width 12 height 12
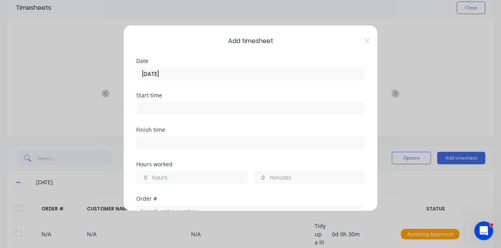
type input "11/08/2025"
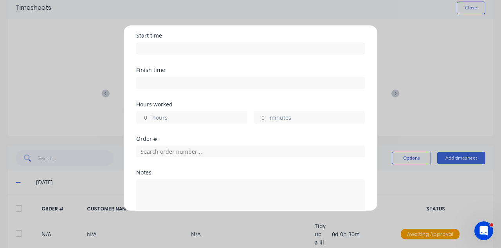
scroll to position [59, 0]
click at [200, 119] on label "hours" at bounding box center [199, 119] width 95 height 10
click at [150, 119] on input "hours" at bounding box center [144, 118] width 14 height 12
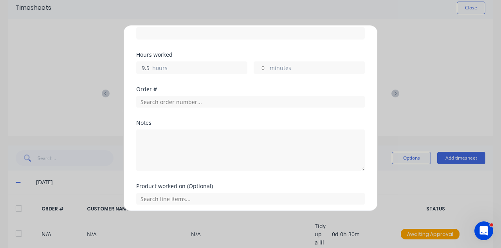
scroll to position [108, 0]
type input "9.5"
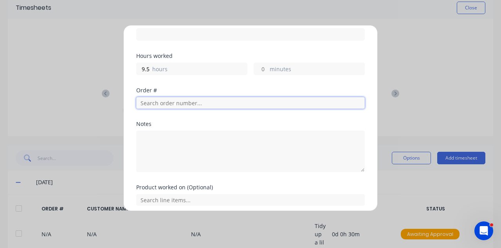
click at [237, 101] on input "text" at bounding box center [250, 103] width 228 height 12
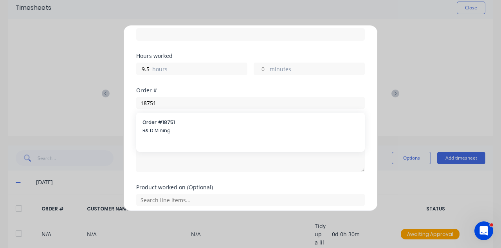
click at [201, 125] on div "Notes" at bounding box center [250, 146] width 228 height 51
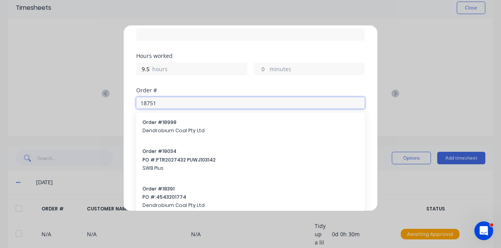
click at [214, 102] on input "18751" at bounding box center [250, 103] width 228 height 12
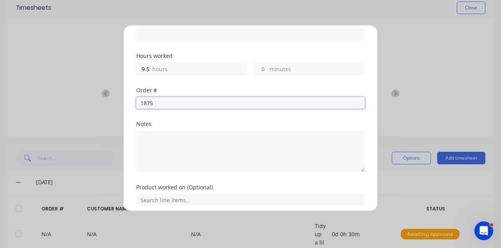
type input "18751"
click at [190, 121] on span "Order # 18751" at bounding box center [250, 122] width 216 height 7
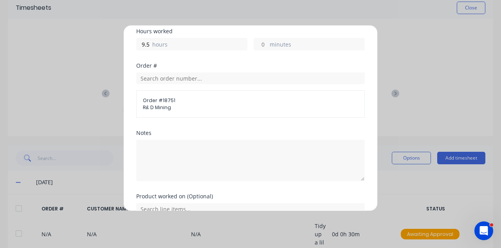
scroll to position [144, 0]
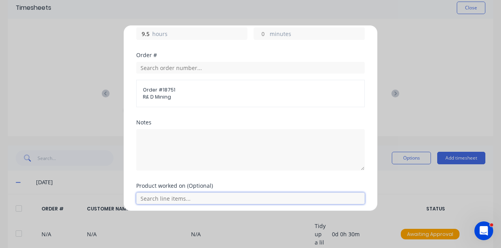
click at [196, 194] on input "text" at bounding box center [250, 198] width 228 height 12
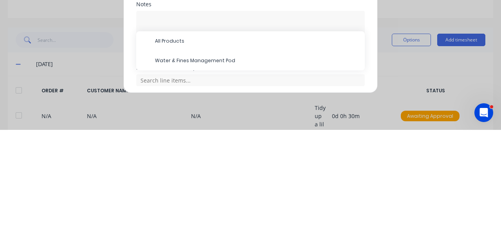
click at [223, 177] on span "Water & Fines Management Pod" at bounding box center [256, 178] width 203 height 7
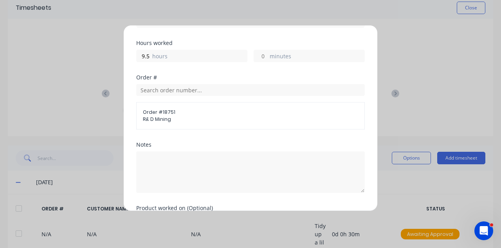
scroll to position [170, 0]
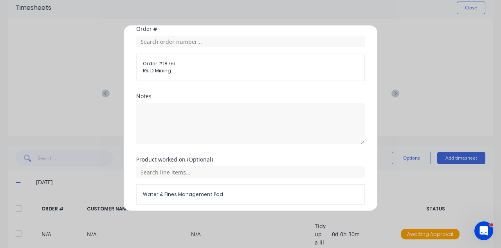
click at [236, 223] on button "Add manual time entry" at bounding box center [232, 223] width 66 height 13
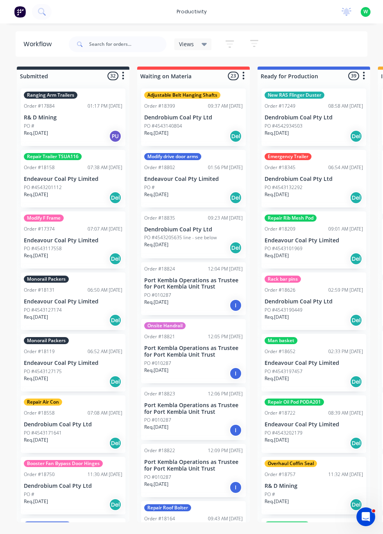
click at [198, 11] on div "productivity" at bounding box center [192, 12] width 38 height 12
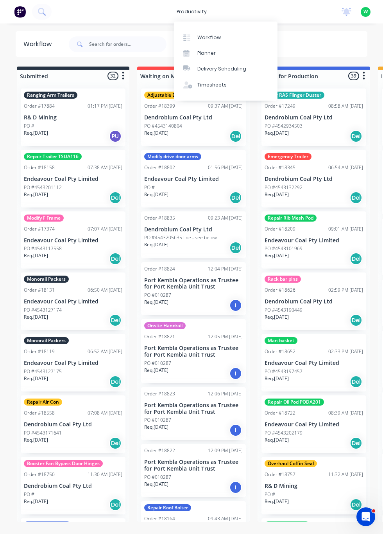
click at [214, 84] on div "Timesheets" at bounding box center [212, 84] width 29 height 7
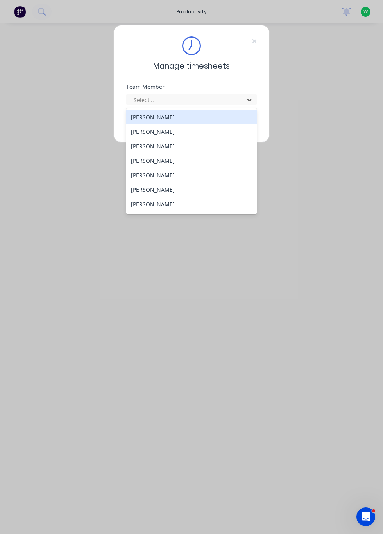
click at [163, 203] on div "[PERSON_NAME]" at bounding box center [191, 204] width 131 height 14
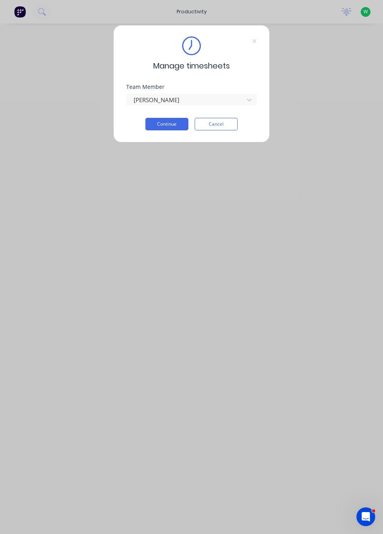
click at [163, 122] on button "Continue" at bounding box center [167, 124] width 43 height 13
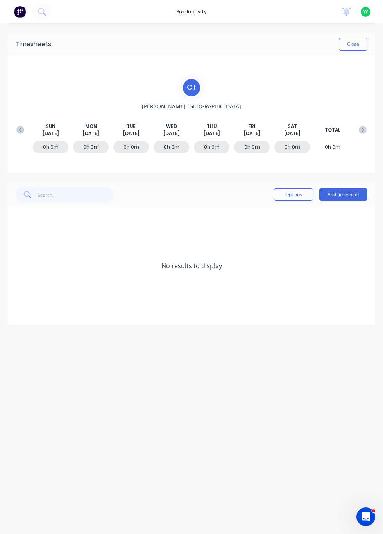
click at [341, 193] on button "Add timesheet" at bounding box center [344, 194] width 48 height 13
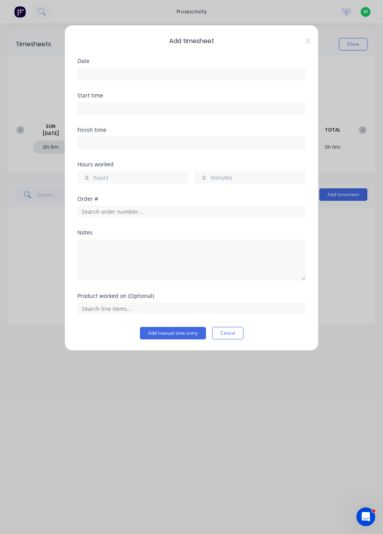
click at [120, 70] on input at bounding box center [192, 74] width 228 height 12
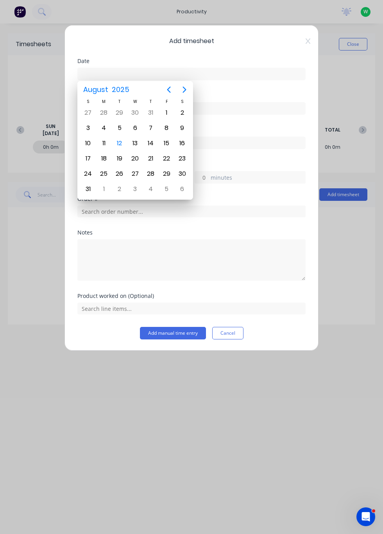
click at [120, 141] on div "12" at bounding box center [120, 143] width 12 height 12
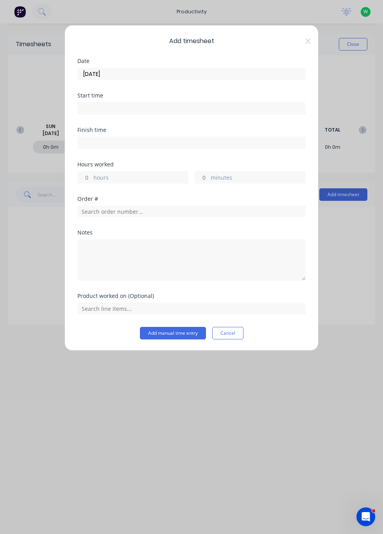
click at [90, 74] on input "12/08/2025" at bounding box center [192, 74] width 228 height 12
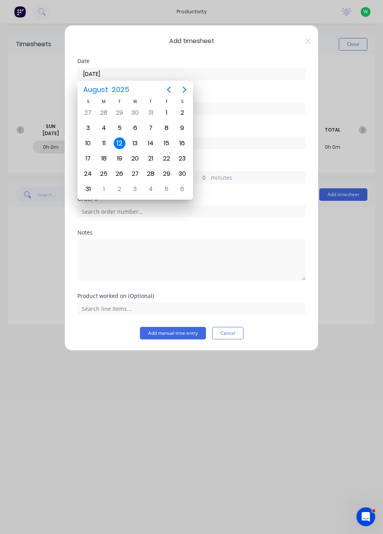
type input "[DATE]"
click at [101, 139] on div "11" at bounding box center [104, 143] width 12 height 12
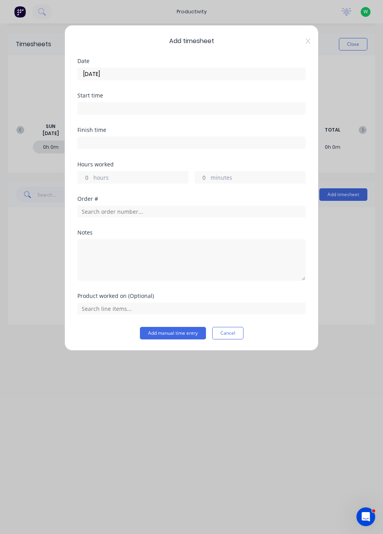
click at [86, 177] on input "hours" at bounding box center [85, 177] width 14 height 12
type input "1"
click at [99, 212] on input "text" at bounding box center [191, 211] width 228 height 12
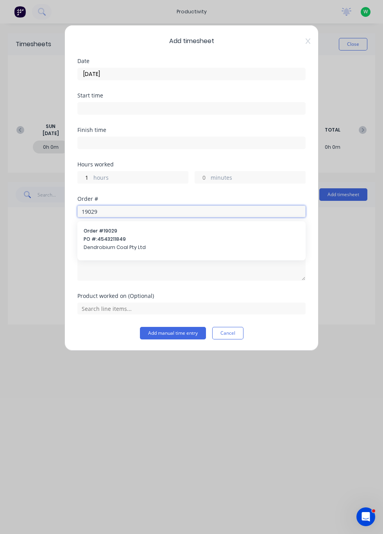
type input "19029"
click at [103, 241] on span "PO #: 4543211849" at bounding box center [192, 238] width 216 height 7
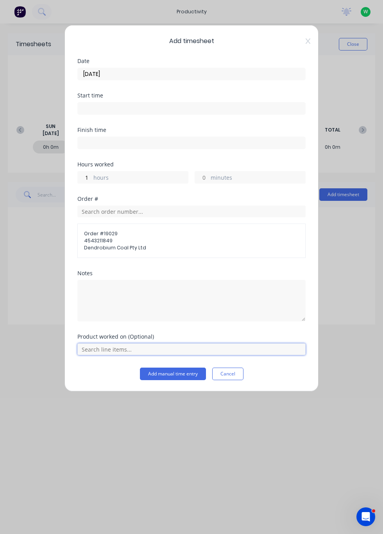
click at [108, 348] on input "text" at bounding box center [191, 349] width 228 height 12
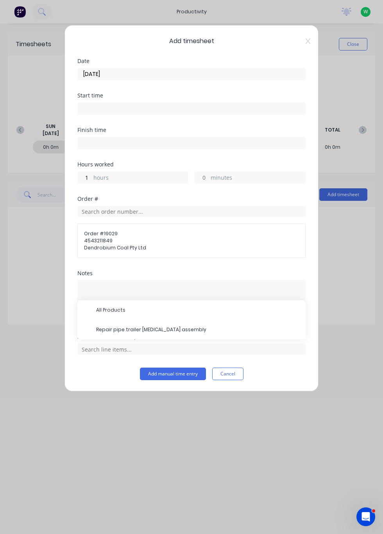
click at [160, 327] on span "Repair pipe trailer [MEDICAL_DATA] assembly" at bounding box center [197, 329] width 203 height 7
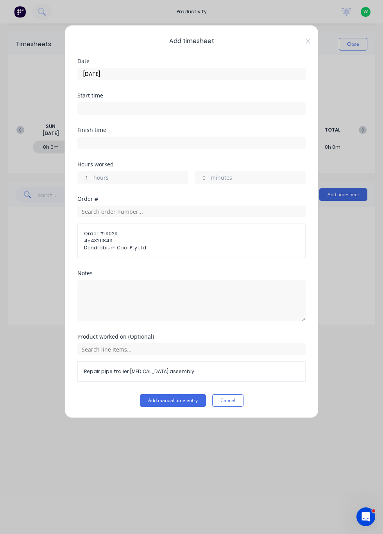
click at [178, 399] on button "Add manual time entry" at bounding box center [173, 400] width 66 height 13
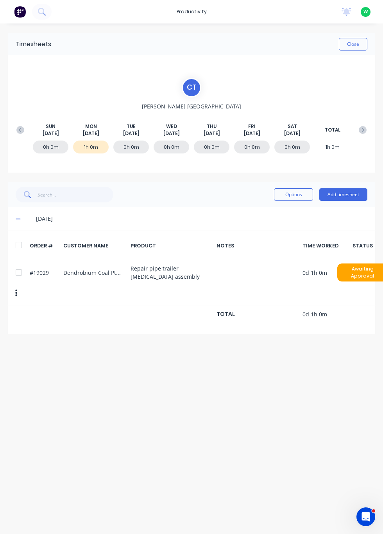
click at [342, 196] on button "Add timesheet" at bounding box center [344, 194] width 48 height 13
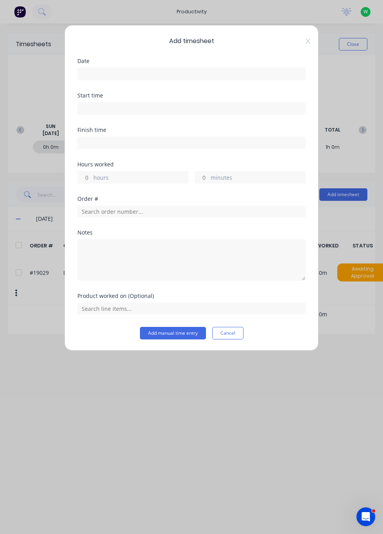
click at [113, 70] on input at bounding box center [192, 74] width 228 height 12
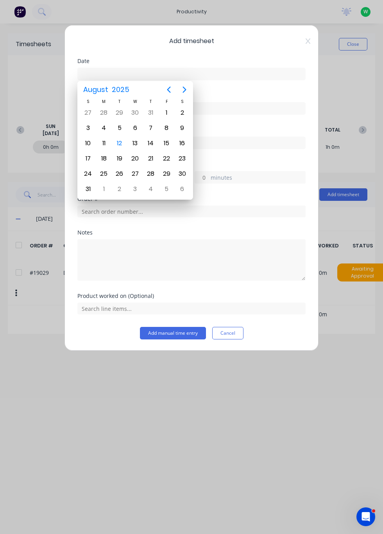
click at [106, 140] on div "11" at bounding box center [104, 143] width 12 height 12
type input "[DATE]"
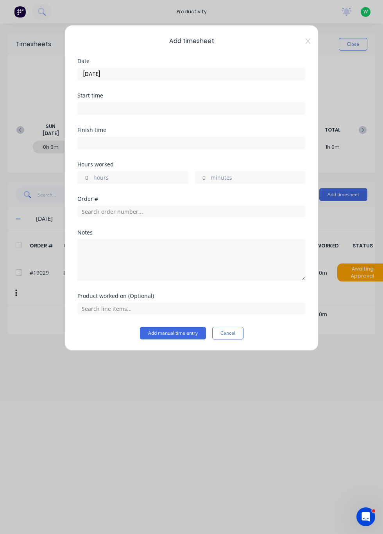
click at [88, 178] on input "hours" at bounding box center [85, 177] width 14 height 12
type input "2"
click at [201, 176] on input "minutes" at bounding box center [202, 177] width 14 height 12
type input "30"
click at [100, 213] on input "text" at bounding box center [191, 211] width 228 height 12
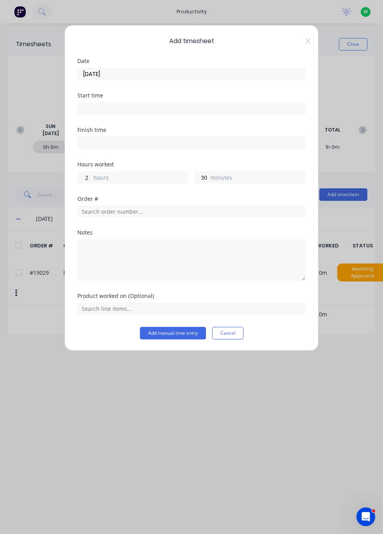
click at [310, 40] on icon at bounding box center [308, 40] width 5 height 5
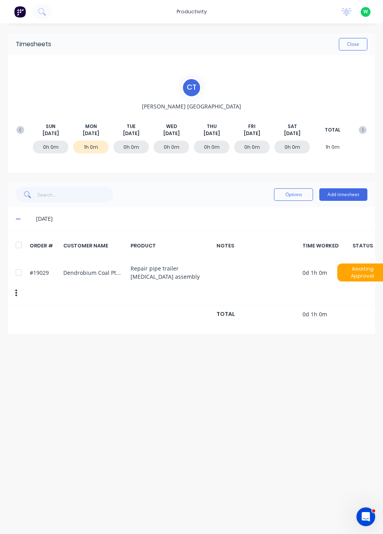
click at [355, 44] on button "Close" at bounding box center [353, 44] width 29 height 13
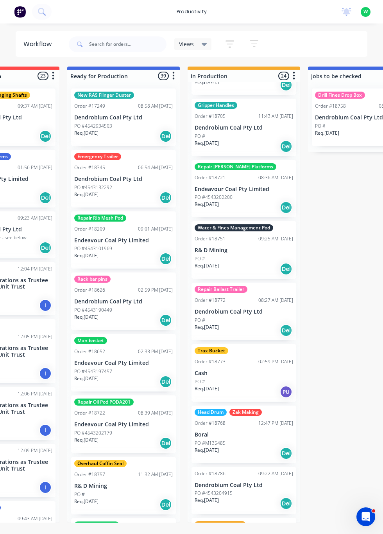
scroll to position [417, 0]
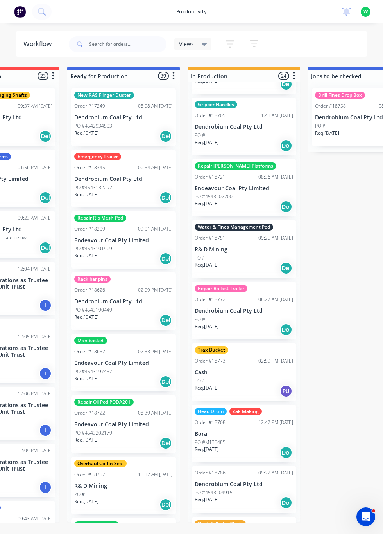
click at [192, 11] on div "productivity" at bounding box center [192, 12] width 38 height 12
click at [214, 83] on div "Timesheets" at bounding box center [212, 84] width 29 height 7
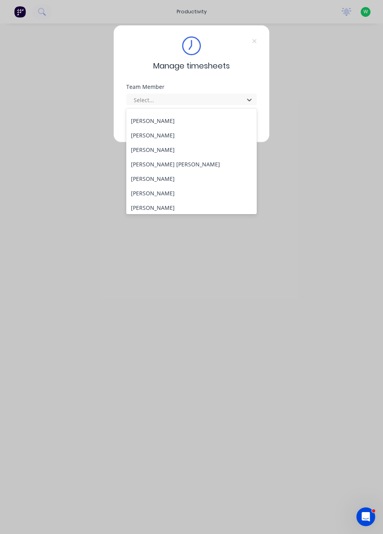
scroll to position [243, 0]
click at [169, 177] on div "[PERSON_NAME]" at bounding box center [191, 178] width 131 height 14
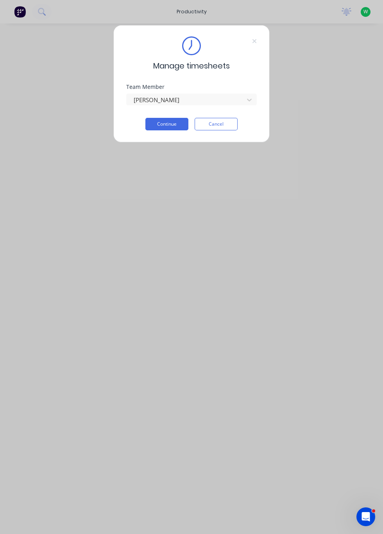
click at [170, 121] on button "Continue" at bounding box center [167, 124] width 43 height 13
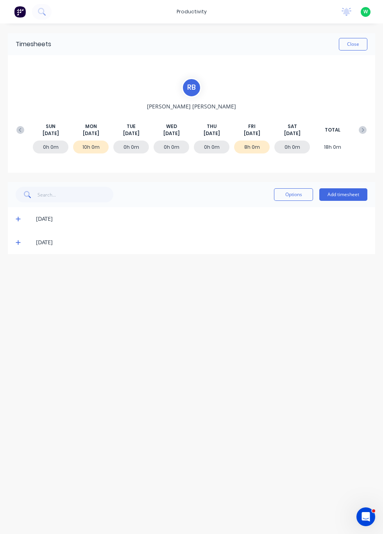
click at [22, 243] on span at bounding box center [20, 242] width 8 height 8
click at [21, 218] on span at bounding box center [20, 219] width 8 height 8
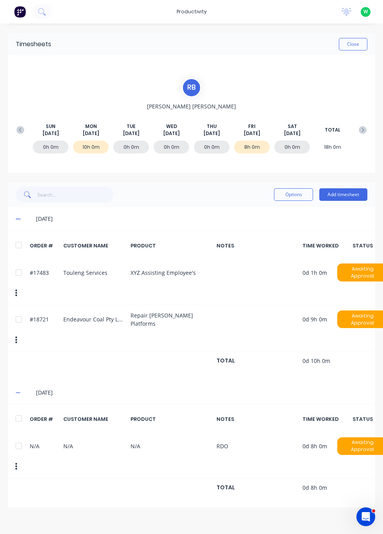
click at [354, 43] on button "Close" at bounding box center [353, 44] width 29 height 13
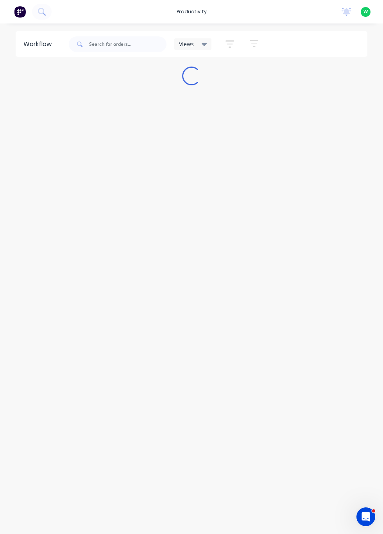
click at [194, 11] on div "productivity" at bounding box center [192, 12] width 38 height 12
click at [219, 87] on div "Timesheets" at bounding box center [212, 84] width 29 height 7
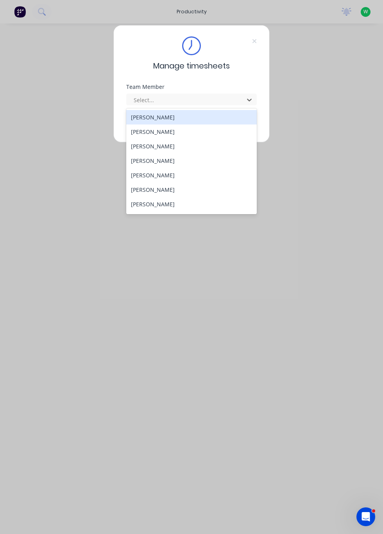
click at [165, 204] on div "[PERSON_NAME]" at bounding box center [191, 204] width 131 height 14
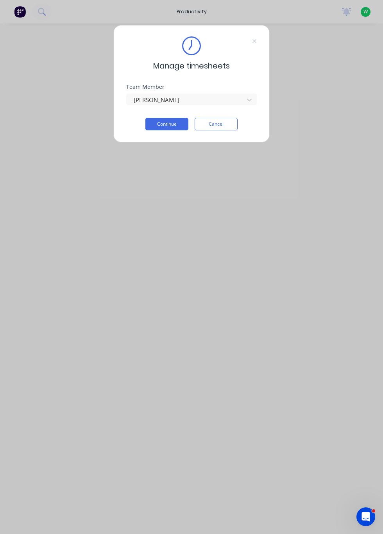
click at [172, 120] on button "Continue" at bounding box center [167, 124] width 43 height 13
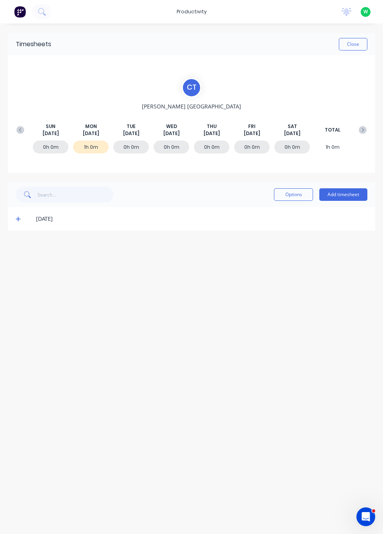
click at [351, 192] on button "Add timesheet" at bounding box center [344, 194] width 48 height 13
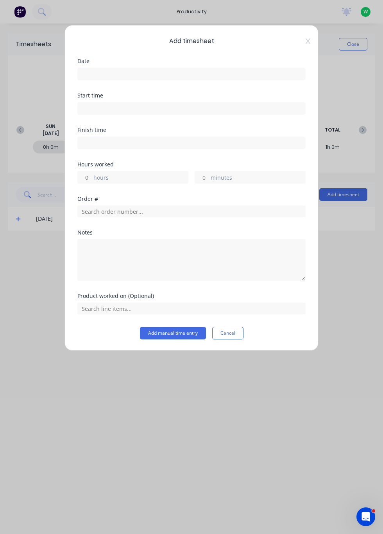
click at [124, 70] on input at bounding box center [192, 74] width 228 height 12
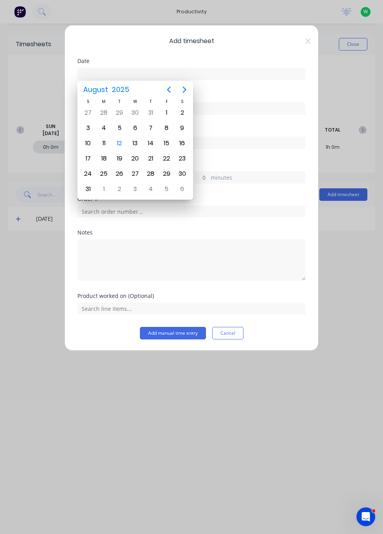
click at [106, 143] on div "11" at bounding box center [104, 143] width 12 height 12
type input "[DATE]"
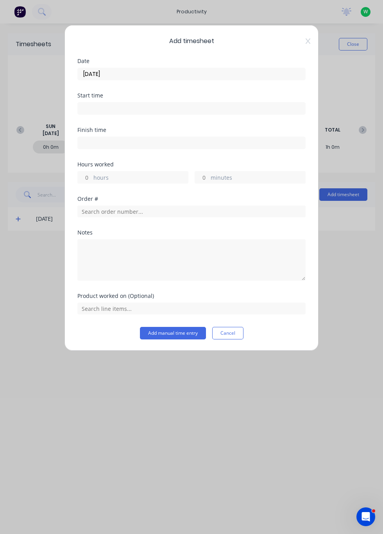
click at [91, 179] on input "hours" at bounding box center [85, 177] width 14 height 12
type input "2"
click at [199, 174] on input "minutes" at bounding box center [202, 177] width 14 height 12
type input "30"
click at [107, 206] on input "text" at bounding box center [191, 211] width 228 height 12
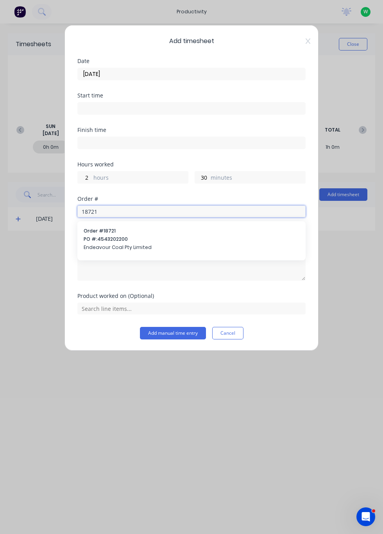
type input "18721"
click at [106, 239] on span "PO #: 4543202200" at bounding box center [192, 238] width 216 height 7
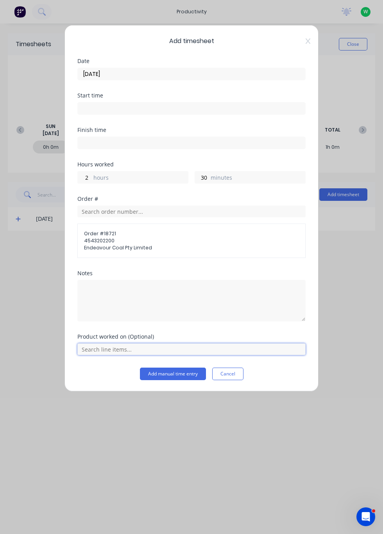
click at [111, 348] on input "text" at bounding box center [191, 349] width 228 height 12
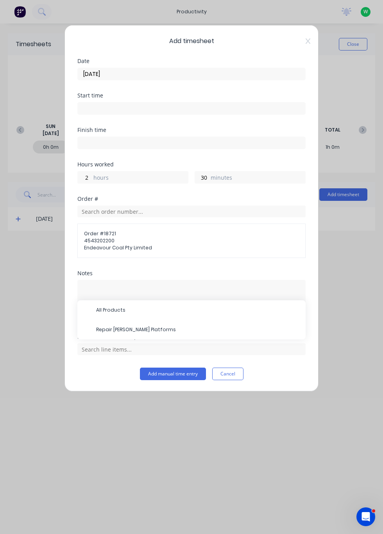
click at [145, 326] on span "Repair [PERSON_NAME] Platforms" at bounding box center [197, 329] width 203 height 7
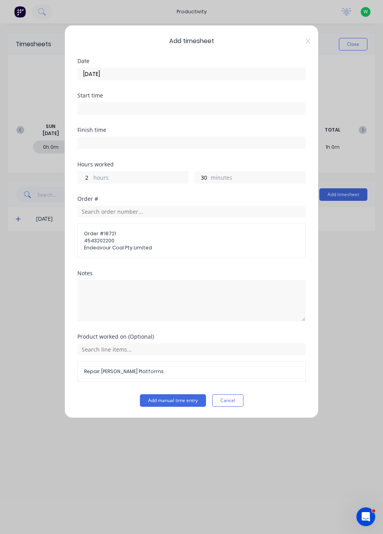
click at [178, 399] on button "Add manual time entry" at bounding box center [173, 400] width 66 height 13
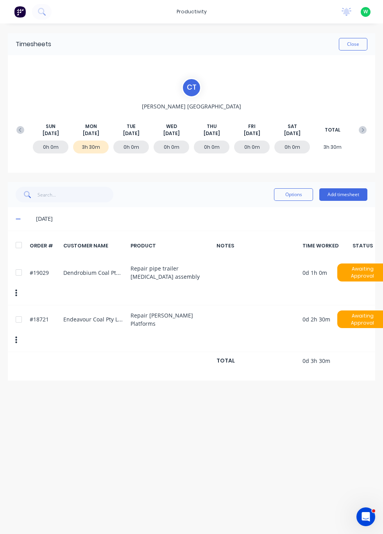
click at [344, 196] on button "Add timesheet" at bounding box center [344, 194] width 48 height 13
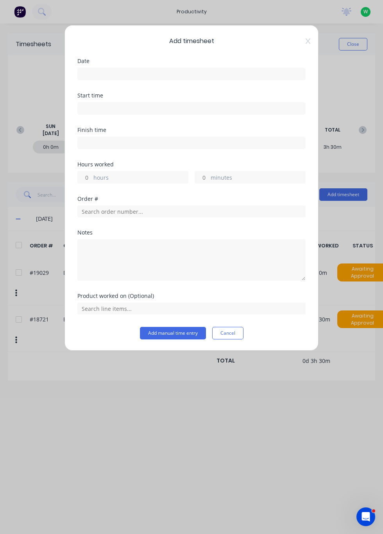
click at [112, 71] on input at bounding box center [192, 74] width 228 height 12
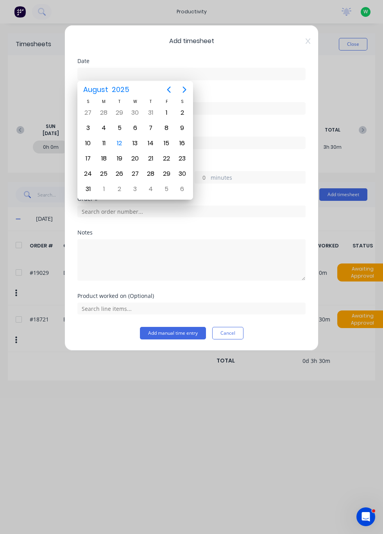
click at [105, 143] on div "11" at bounding box center [104, 143] width 12 height 12
type input "[DATE]"
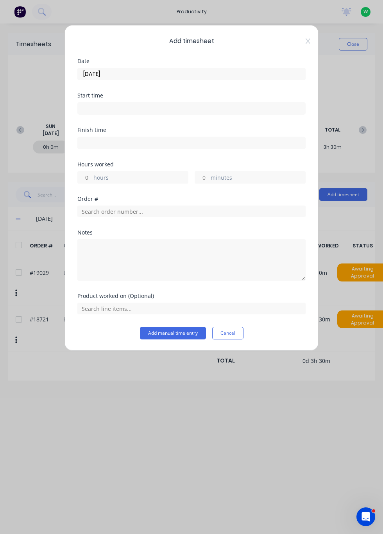
click at [89, 176] on input "hours" at bounding box center [85, 177] width 14 height 12
type input "1"
click at [99, 212] on input "text" at bounding box center [191, 211] width 228 height 12
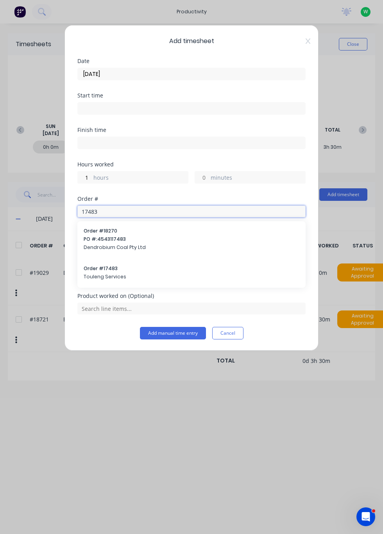
type input "17483"
click at [104, 273] on span "Touleng Services" at bounding box center [192, 276] width 216 height 7
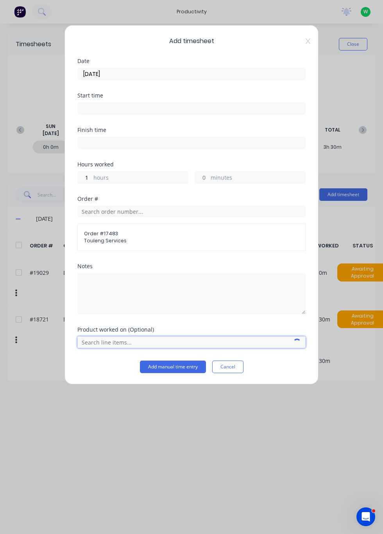
click at [120, 339] on input "text" at bounding box center [191, 342] width 228 height 12
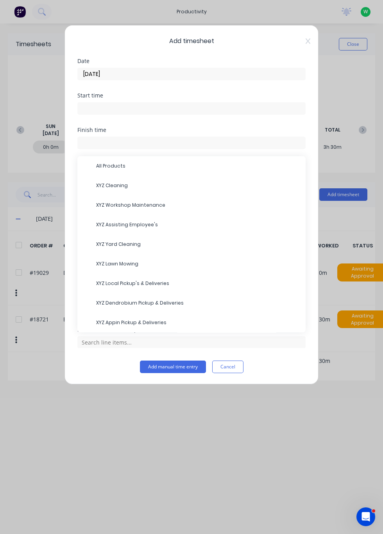
click at [136, 224] on span "XYZ Assisting Employee's" at bounding box center [197, 224] width 203 height 7
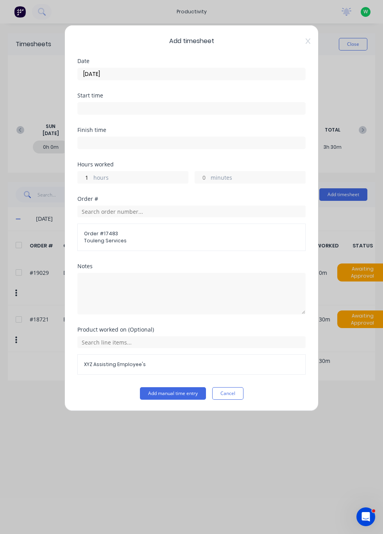
click at [181, 392] on button "Add manual time entry" at bounding box center [173, 393] width 66 height 13
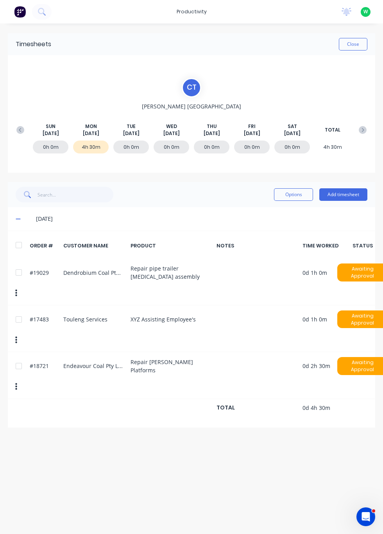
click at [343, 194] on button "Add timesheet" at bounding box center [344, 194] width 48 height 13
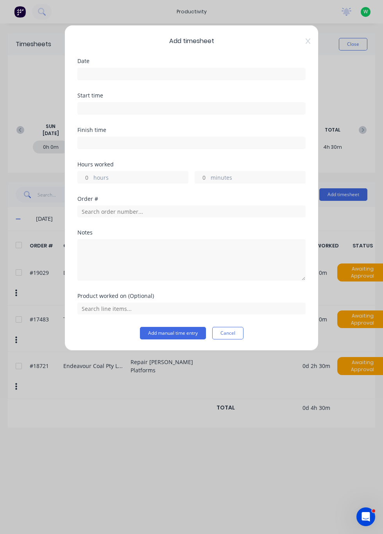
click at [128, 73] on input at bounding box center [192, 74] width 228 height 12
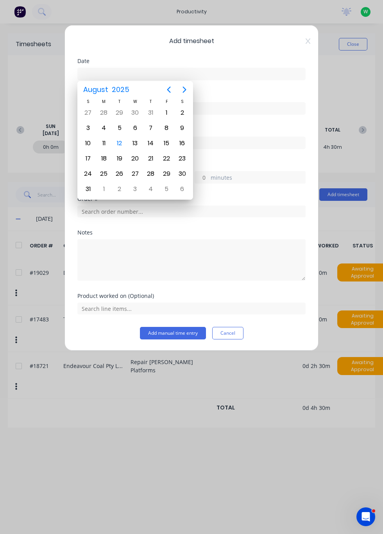
click at [101, 139] on div "11" at bounding box center [104, 143] width 12 height 12
type input "[DATE]"
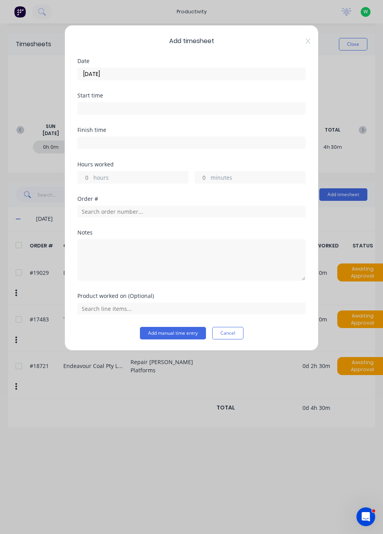
click at [88, 178] on input "hours" at bounding box center [85, 177] width 14 height 12
type input "3"
click at [206, 176] on input "minutes" at bounding box center [202, 177] width 14 height 12
type input "30"
click at [105, 206] on input "text" at bounding box center [191, 211] width 228 height 12
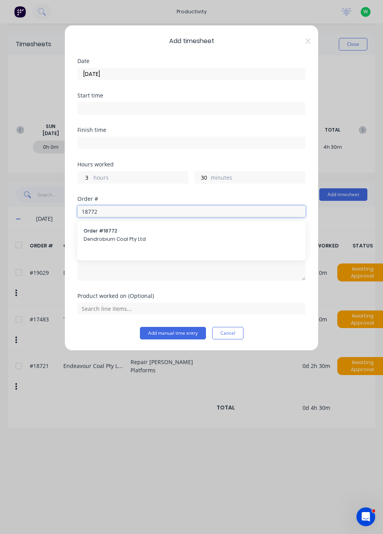
type input "18772"
click at [102, 235] on span "Dendrobium Coal Pty Ltd" at bounding box center [192, 238] width 216 height 7
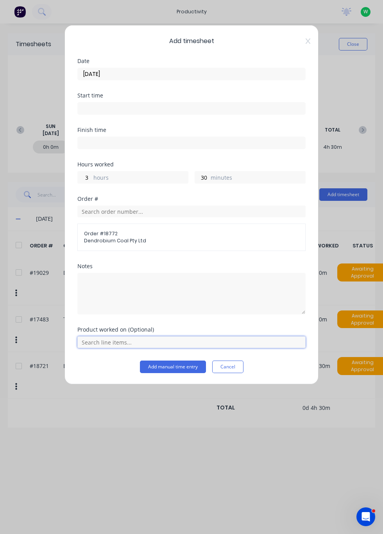
click at [111, 343] on input "text" at bounding box center [191, 342] width 228 height 12
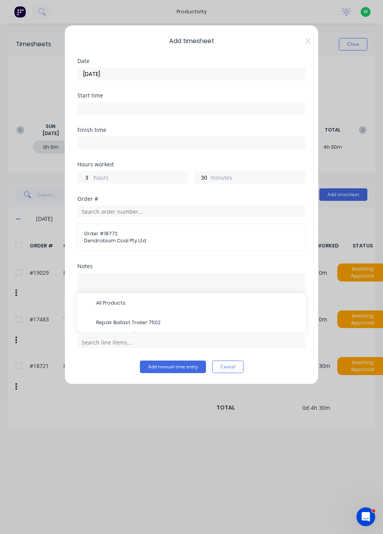
click at [143, 319] on span "Repair Ballast Trailer 7502" at bounding box center [197, 322] width 203 height 7
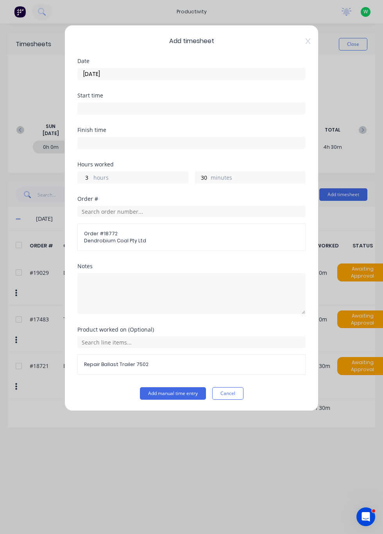
click at [180, 392] on button "Add manual time entry" at bounding box center [173, 393] width 66 height 13
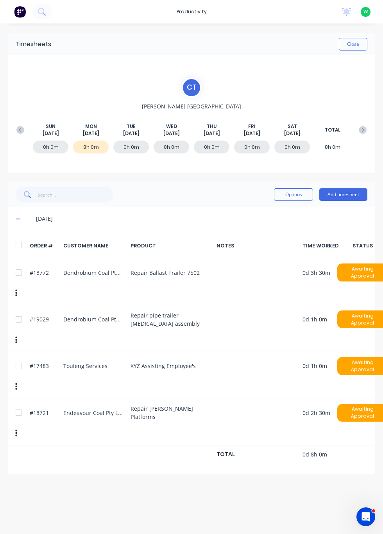
click at [351, 42] on button "Close" at bounding box center [353, 44] width 29 height 13
